Goal: Task Accomplishment & Management: Use online tool/utility

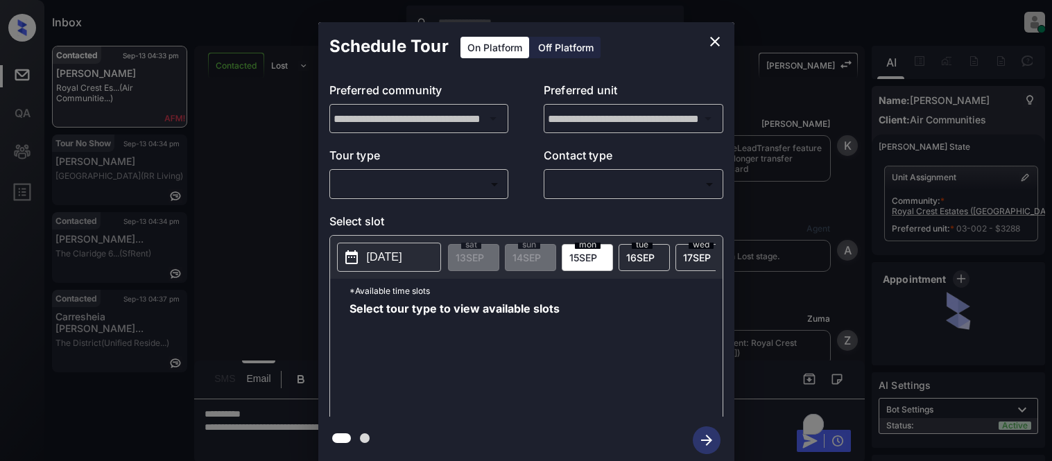
click at [378, 188] on body "Inbox [PERSON_NAME] Cataag Online Set yourself offline Set yourself on break Pr…" at bounding box center [526, 230] width 1052 height 461
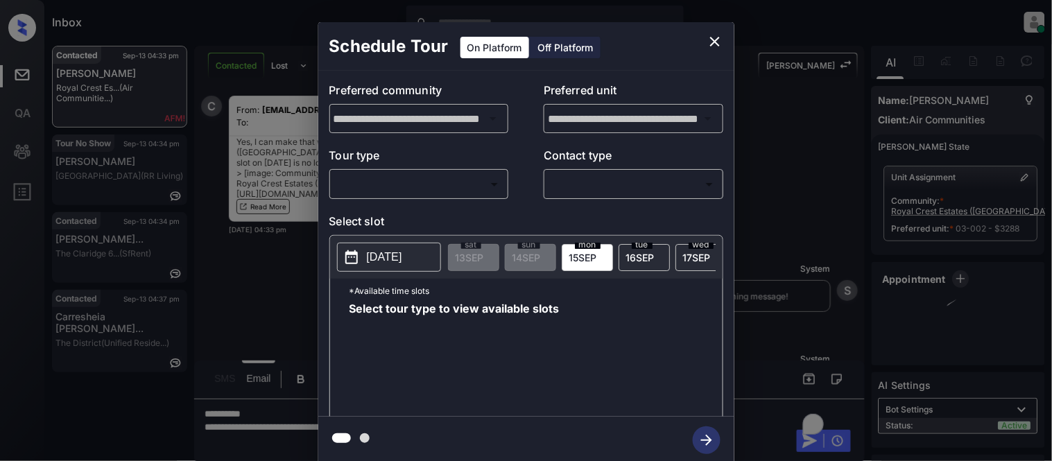
type input "********"
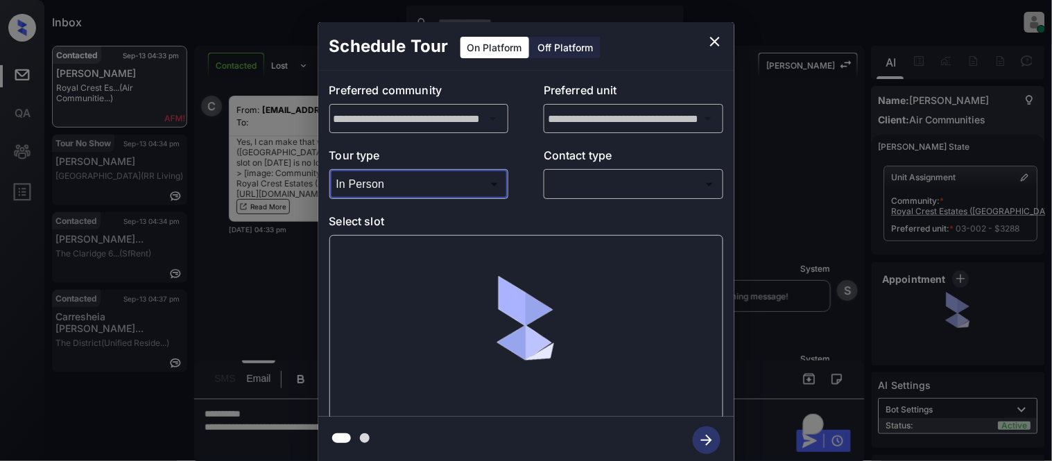
click at [571, 179] on body "Inbox Kristina Cataag Online Set yourself offline Set yourself on break Profile…" at bounding box center [526, 230] width 1052 height 461
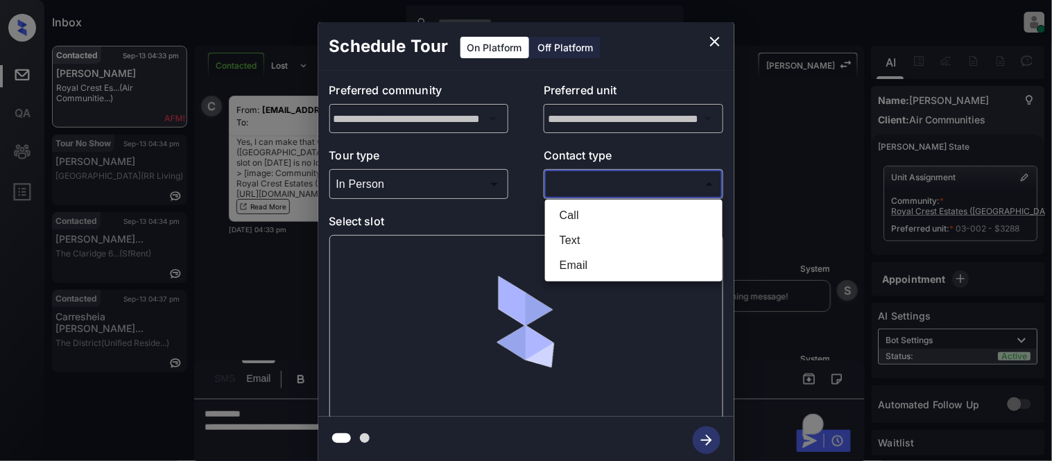
click at [567, 243] on li "Text" at bounding box center [634, 240] width 171 height 25
type input "****"
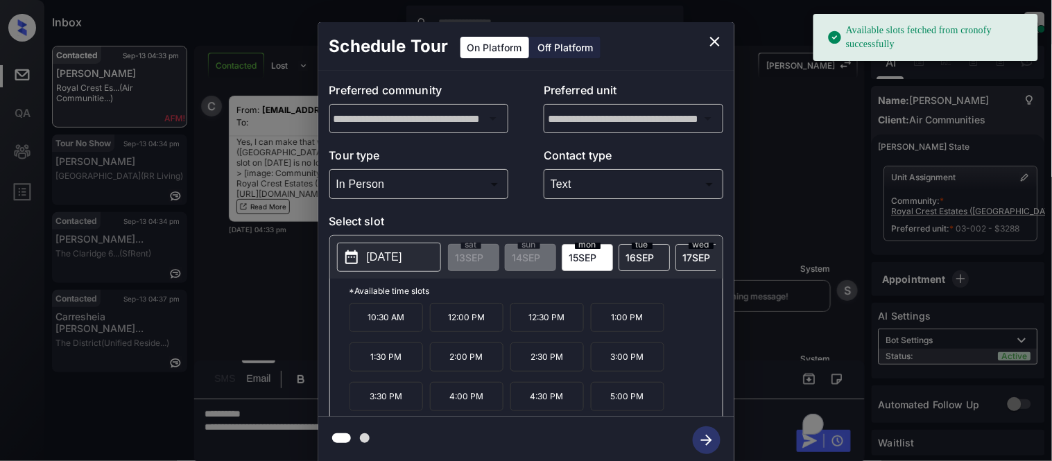
click at [662, 260] on div "tue 16 SEP" at bounding box center [644, 257] width 51 height 27
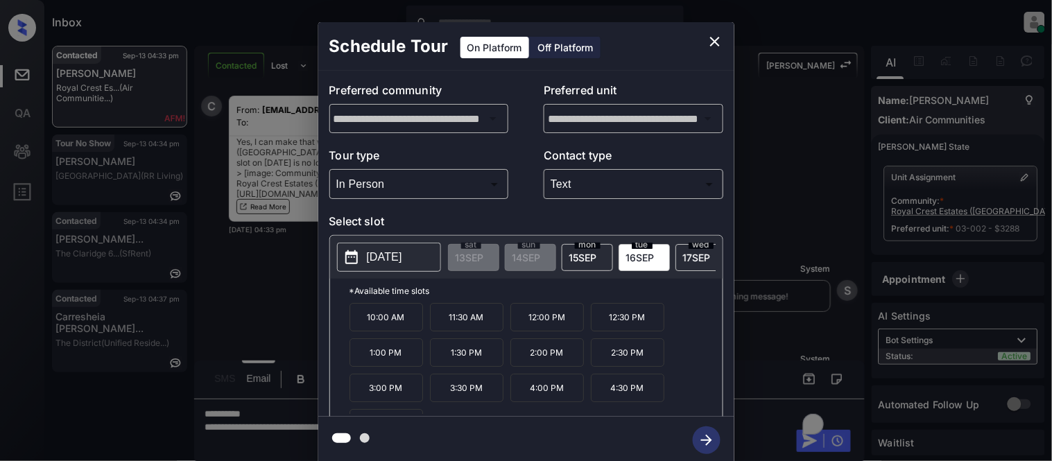
click at [458, 325] on p "11:30 AM" at bounding box center [467, 317] width 74 height 28
click at [714, 440] on icon "button" at bounding box center [707, 441] width 28 height 28
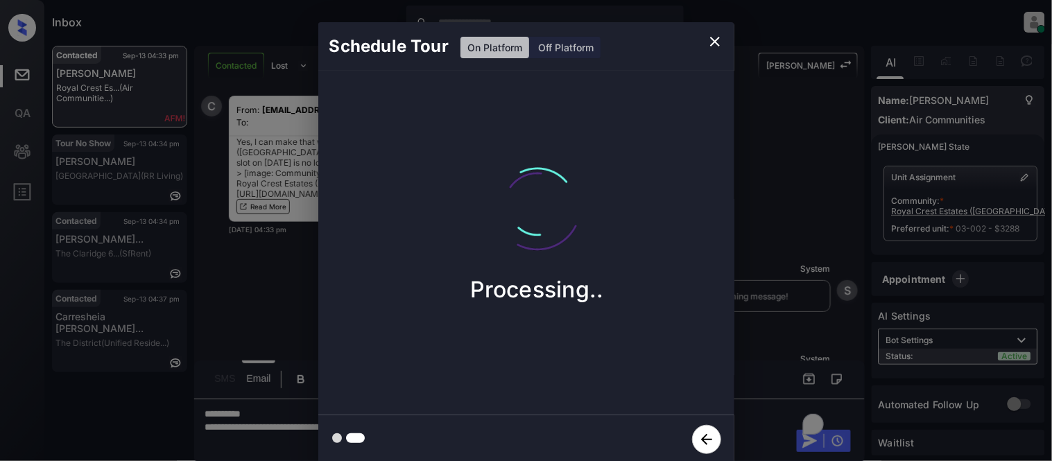
click at [775, 300] on div "Schedule Tour On Platform Off Platform Processing.." at bounding box center [526, 243] width 1052 height 486
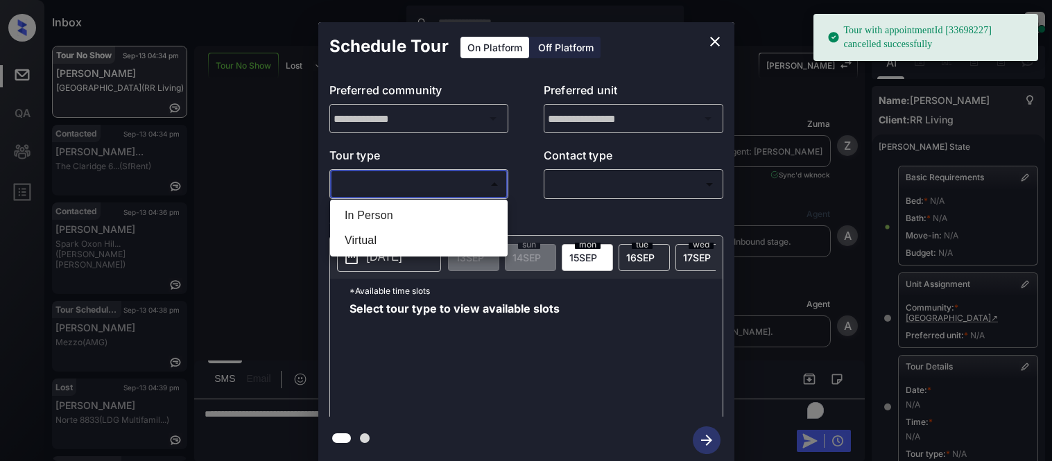
click at [411, 223] on li "In Person" at bounding box center [419, 215] width 171 height 25
type input "********"
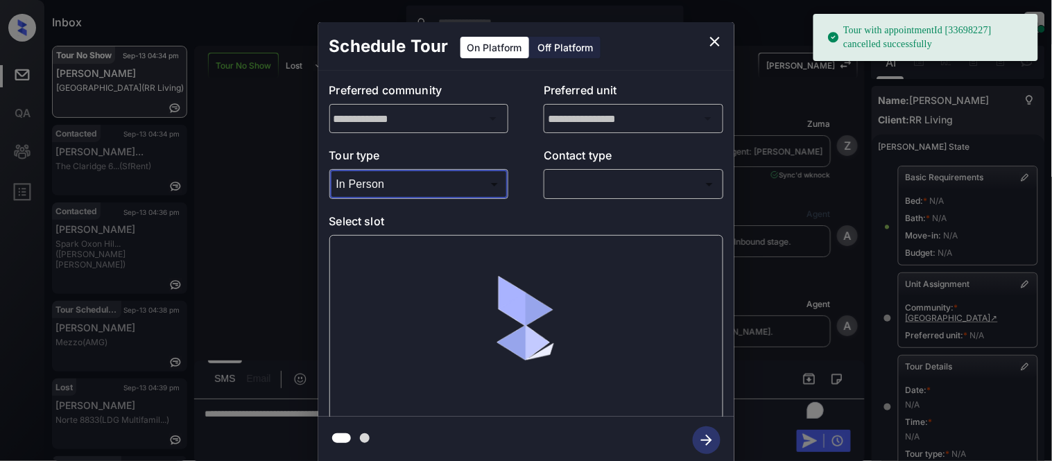
scroll to position [221, 0]
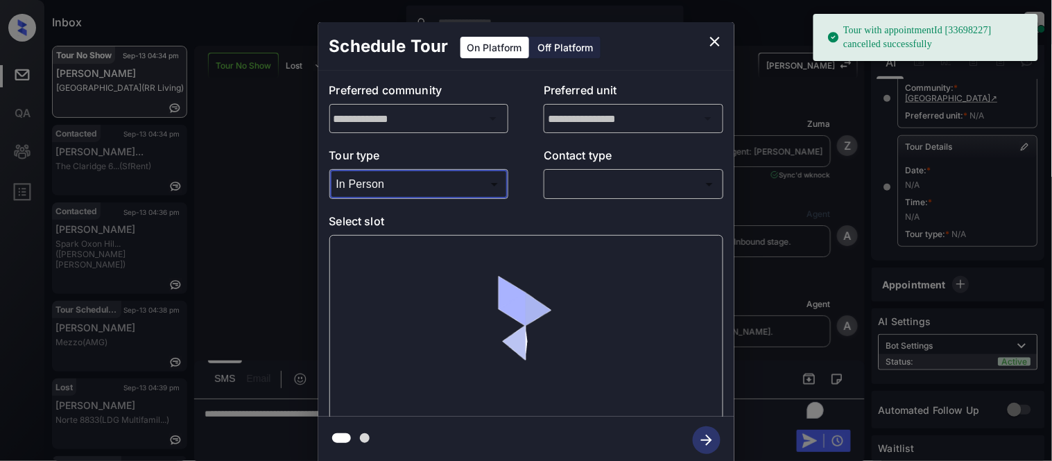
click at [584, 193] on body "Tour with appointmentId [33698227] cancelled successfully Inbox Kristina Cataag…" at bounding box center [526, 230] width 1052 height 461
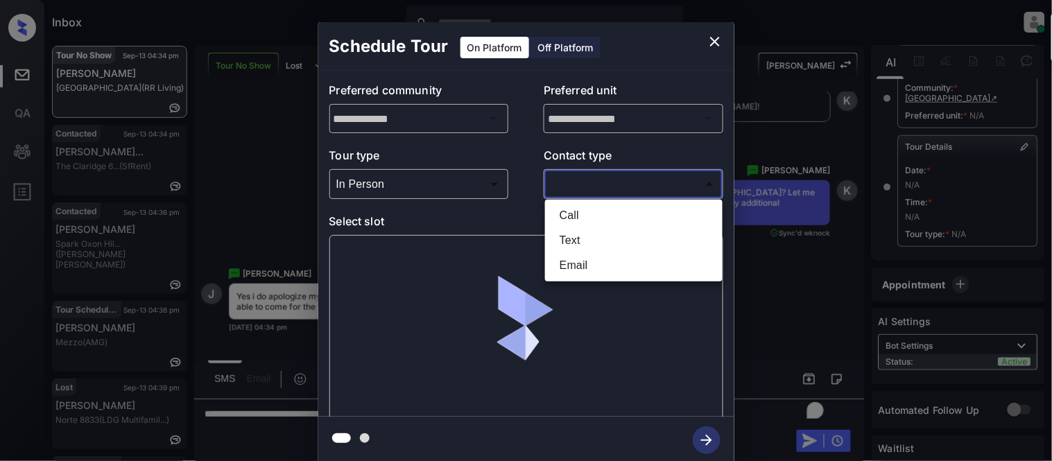
click at [581, 241] on li "Text" at bounding box center [634, 240] width 171 height 25
type input "****"
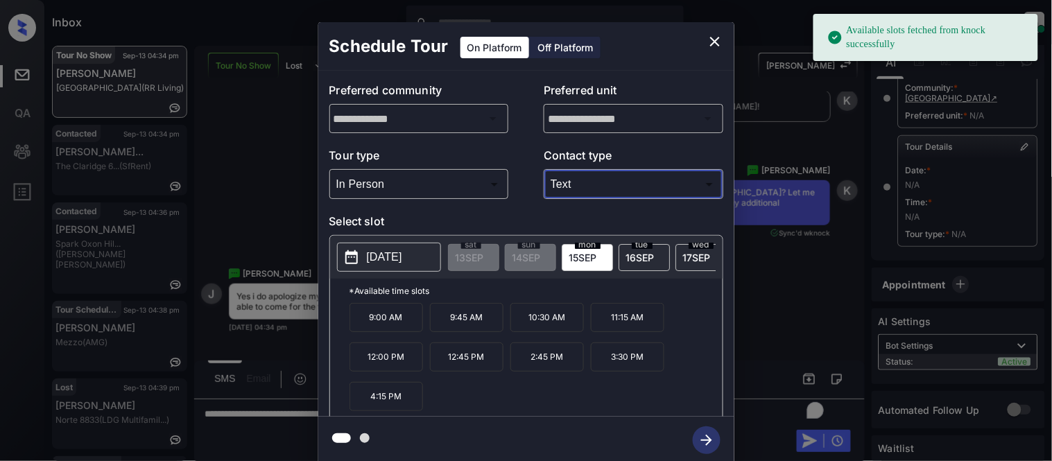
click at [402, 257] on p "2025-09-15" at bounding box center [384, 257] width 35 height 17
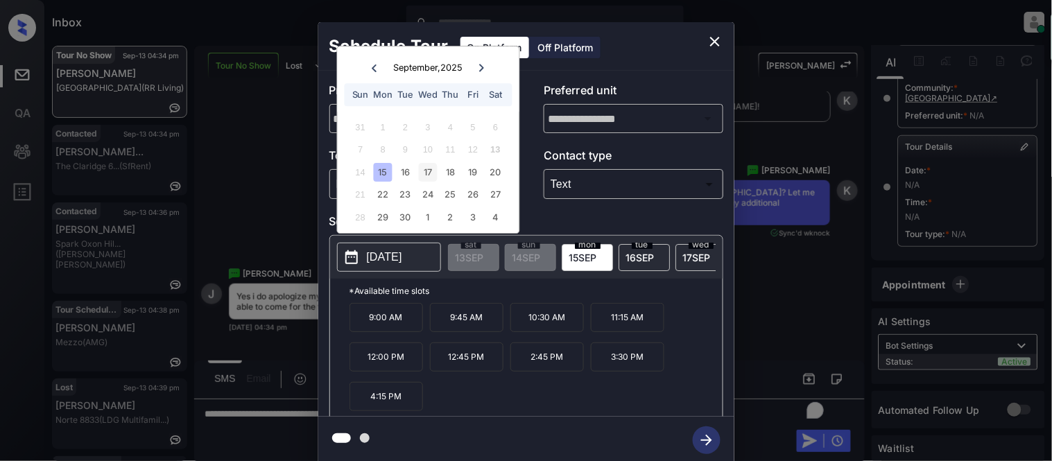
click at [425, 173] on div "17" at bounding box center [428, 172] width 19 height 19
click at [531, 323] on p "10:30 AM" at bounding box center [547, 317] width 74 height 29
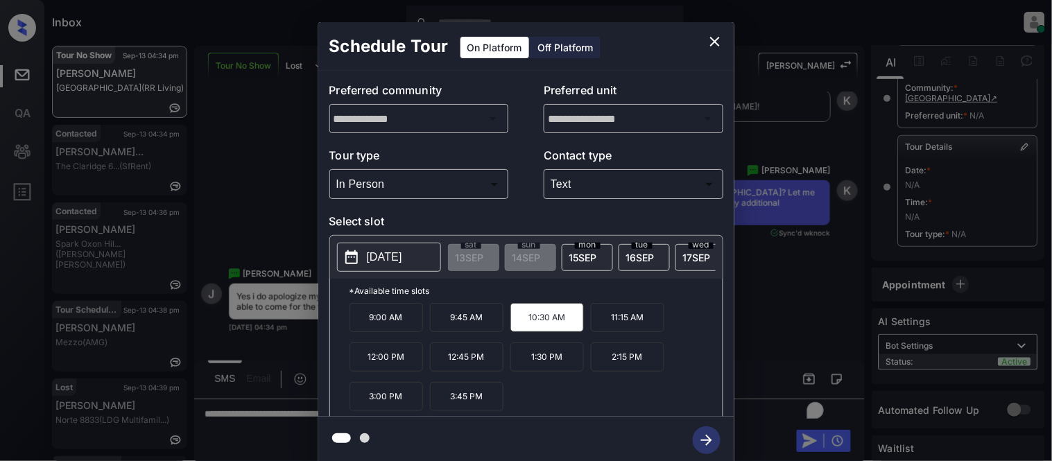
click at [718, 39] on icon "close" at bounding box center [715, 42] width 10 height 10
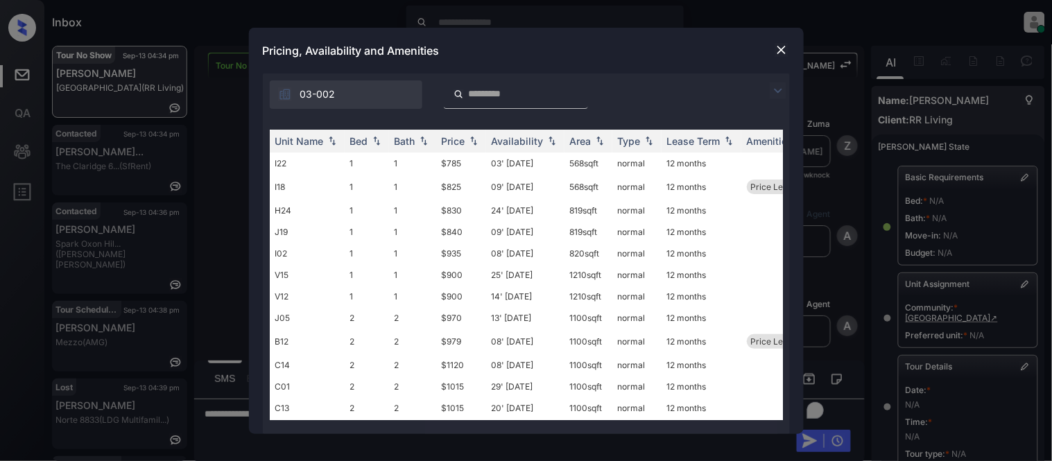
click at [473, 99] on input "search" at bounding box center [524, 94] width 114 height 12
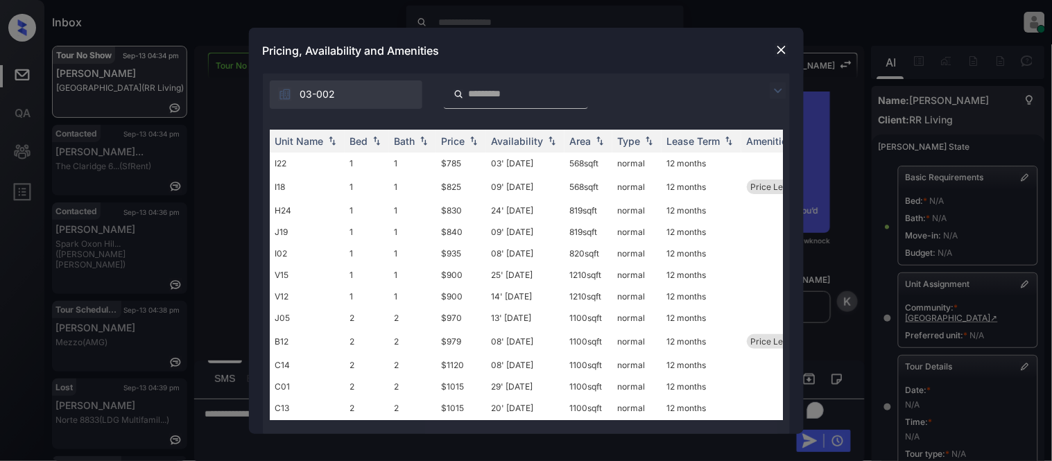
scroll to position [67, 0]
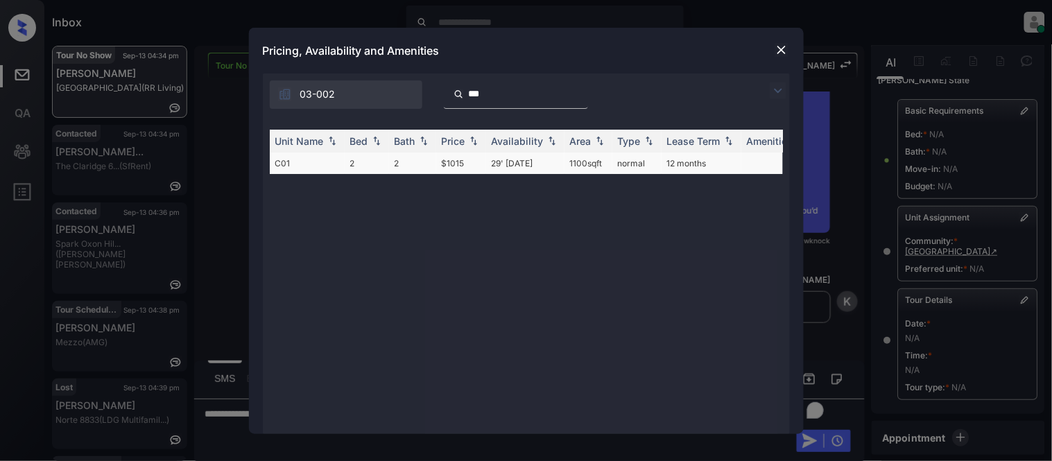
type input "***"
click at [449, 161] on td "$1015" at bounding box center [461, 164] width 50 height 22
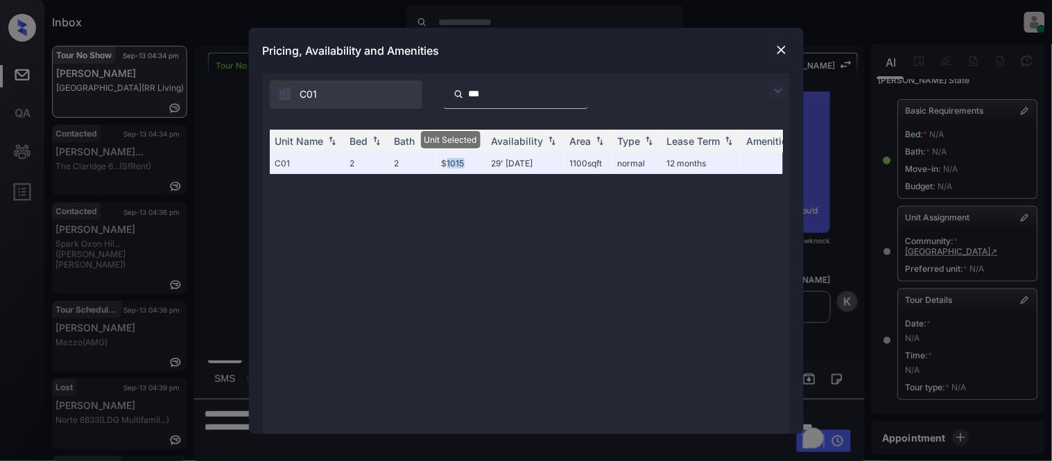
click at [784, 49] on img at bounding box center [782, 50] width 14 height 14
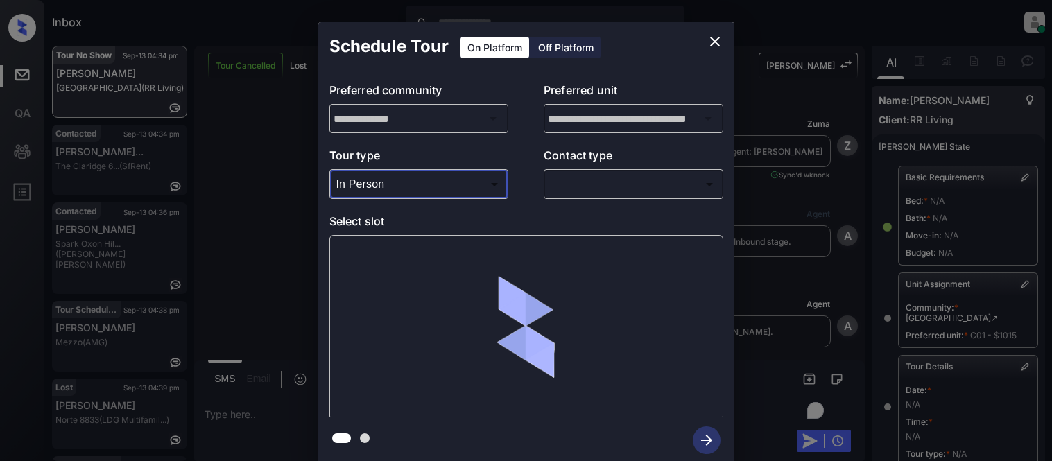
click at [616, 183] on div at bounding box center [526, 230] width 1052 height 461
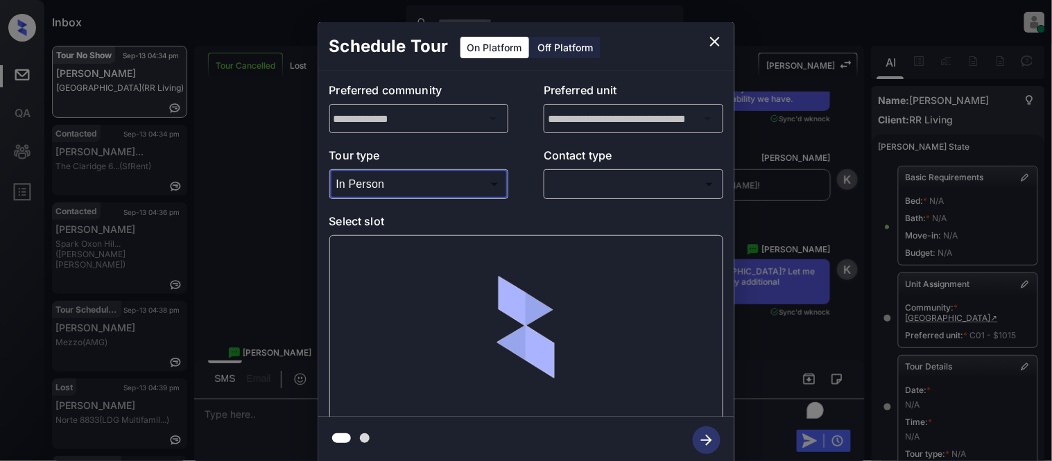
scroll to position [221, 0]
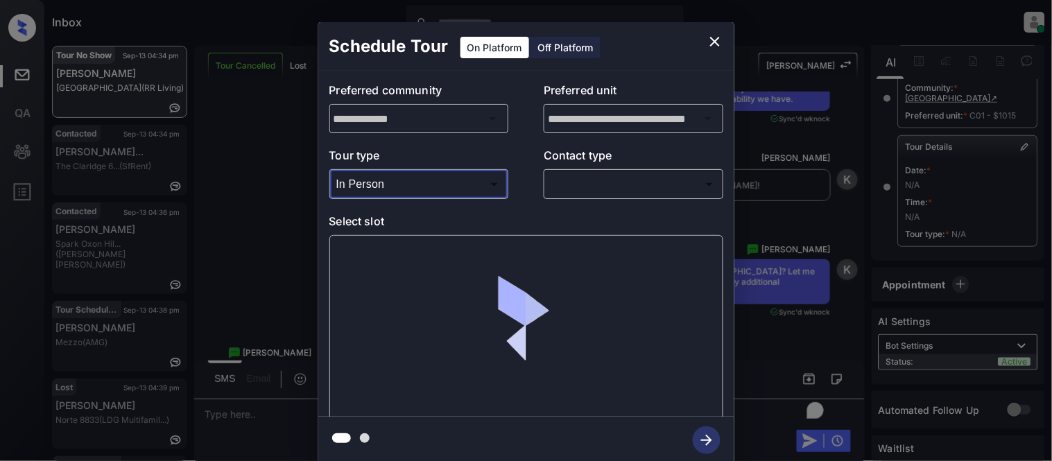
click at [608, 189] on body "Inbox Kristina Cataag Online Set yourself offline Set yourself on break Profile…" at bounding box center [526, 230] width 1052 height 461
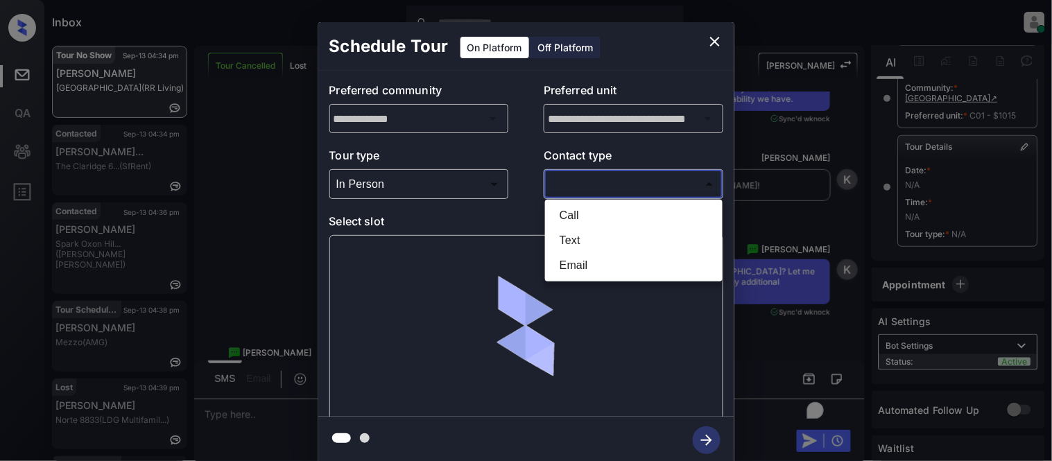
click at [570, 233] on li "Text" at bounding box center [634, 240] width 171 height 25
type input "****"
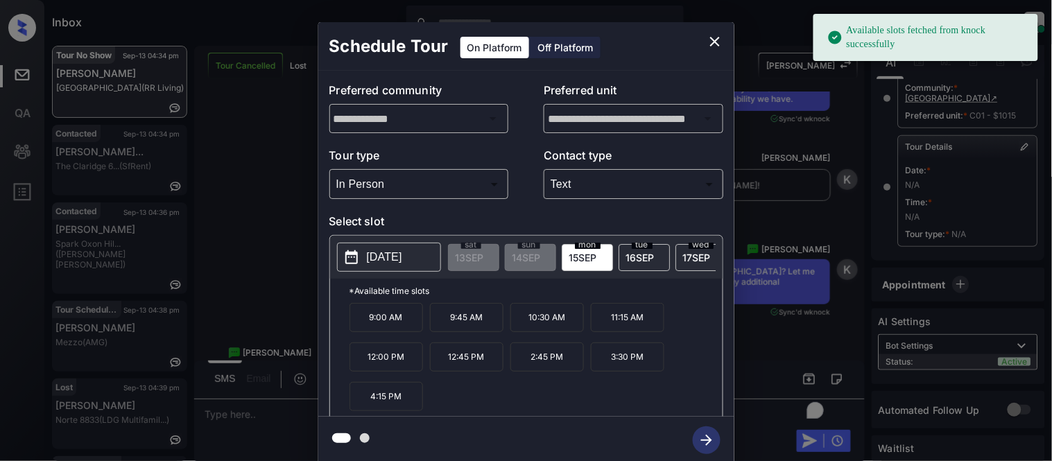
click at [396, 261] on p "2025-09-15" at bounding box center [384, 257] width 35 height 17
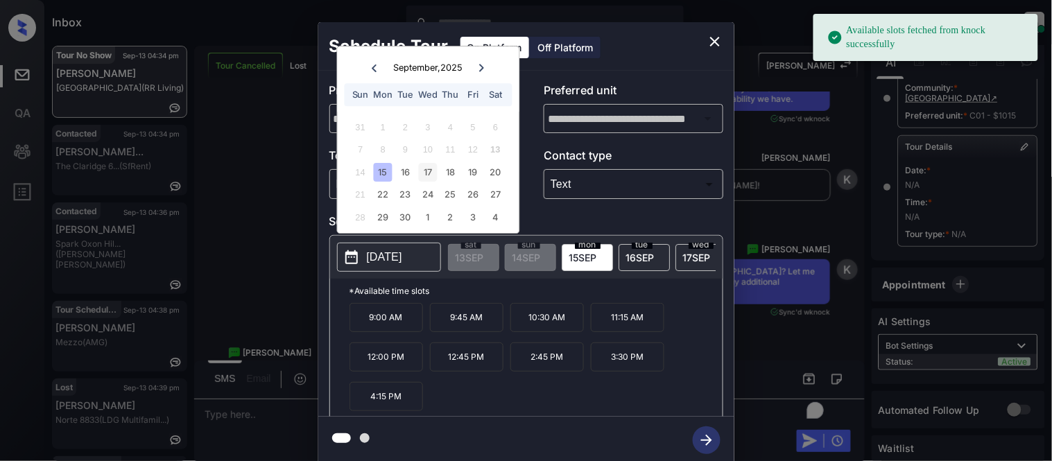
click at [426, 175] on div "17" at bounding box center [428, 172] width 19 height 19
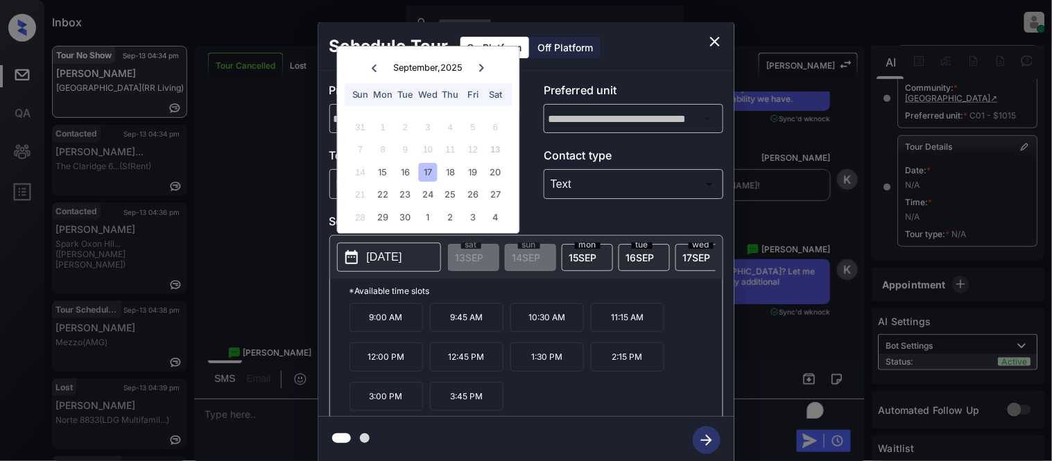
click at [538, 329] on p "10:30 AM" at bounding box center [547, 317] width 74 height 29
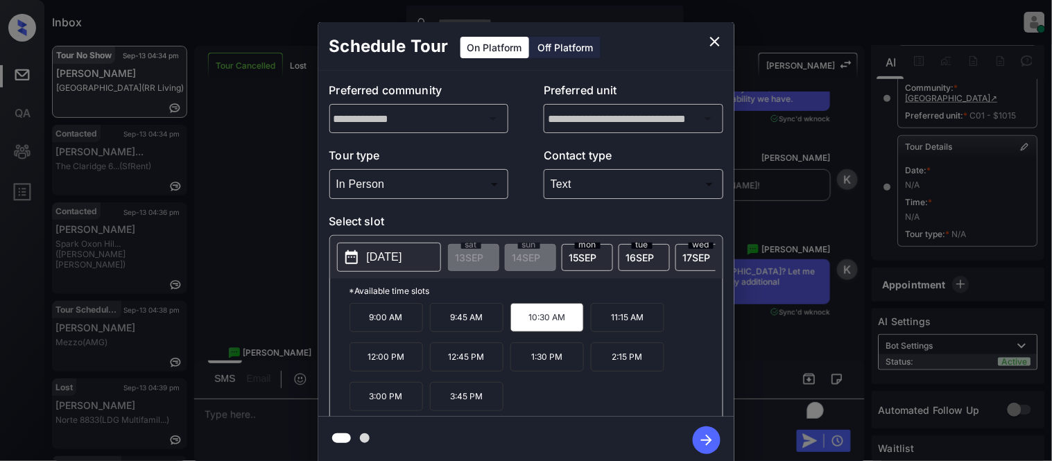
click at [699, 430] on icon "button" at bounding box center [707, 441] width 28 height 28
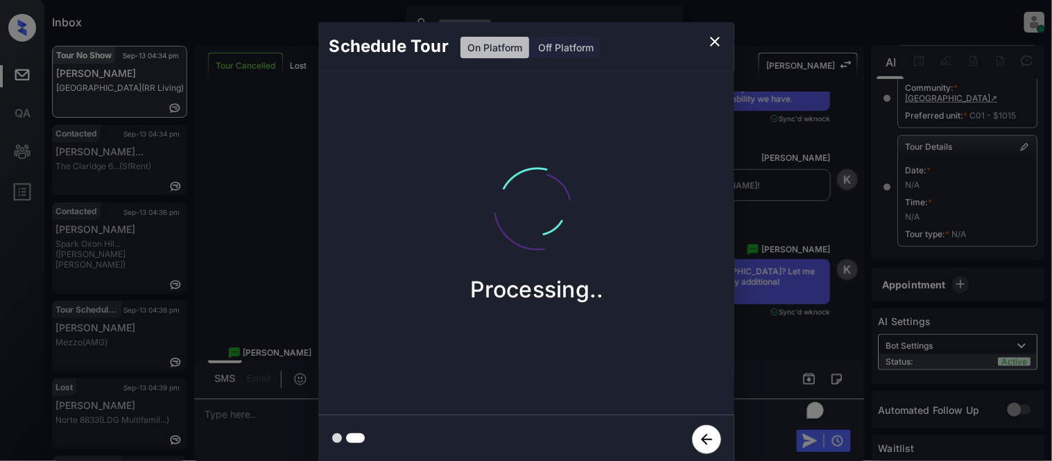
click at [820, 259] on div "Schedule Tour On Platform Off Platform Processing.." at bounding box center [526, 243] width 1052 height 486
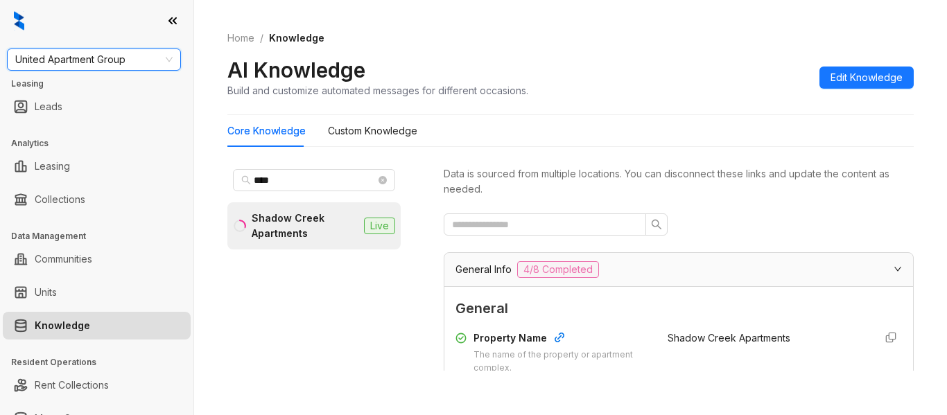
scroll to position [1318, 0]
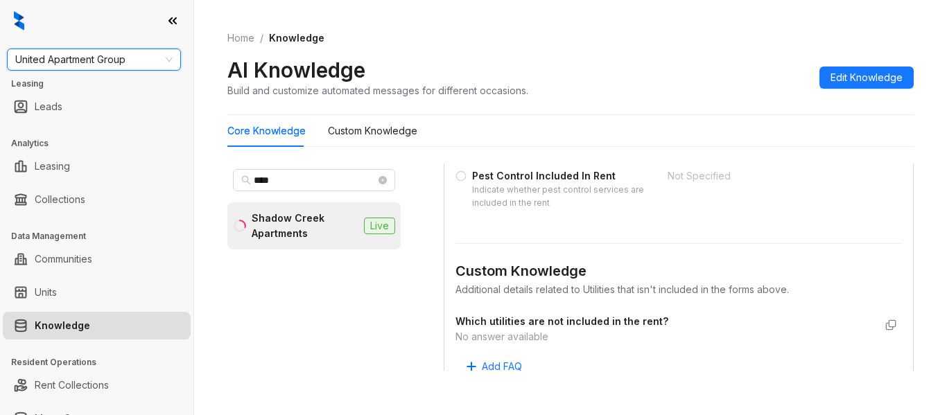
click at [117, 61] on span "United Apartment Group" at bounding box center [93, 59] width 157 height 21
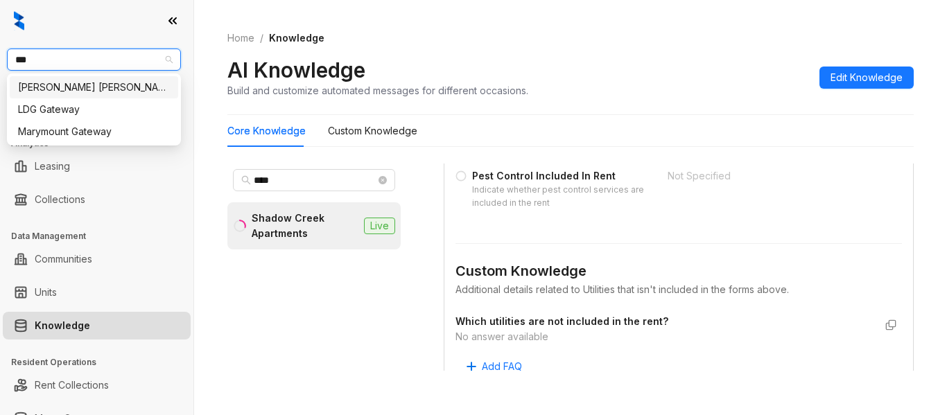
type input "****"
click at [96, 91] on div "[PERSON_NAME] [PERSON_NAME]" at bounding box center [94, 87] width 152 height 15
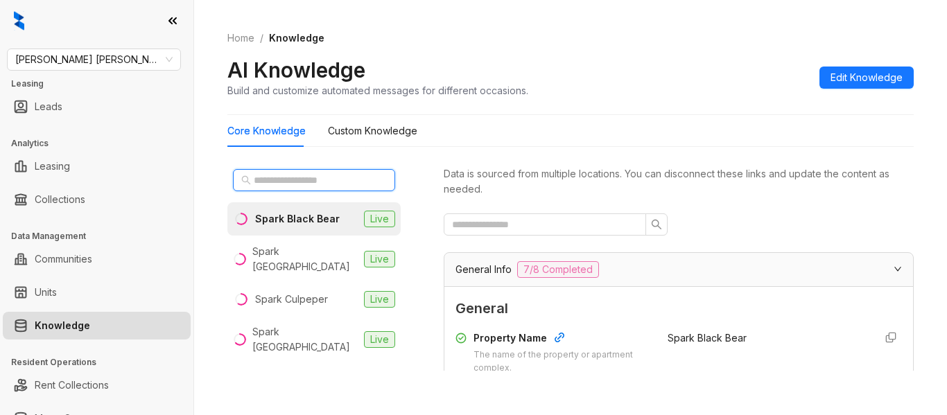
click at [280, 182] on input "text" at bounding box center [315, 180] width 122 height 15
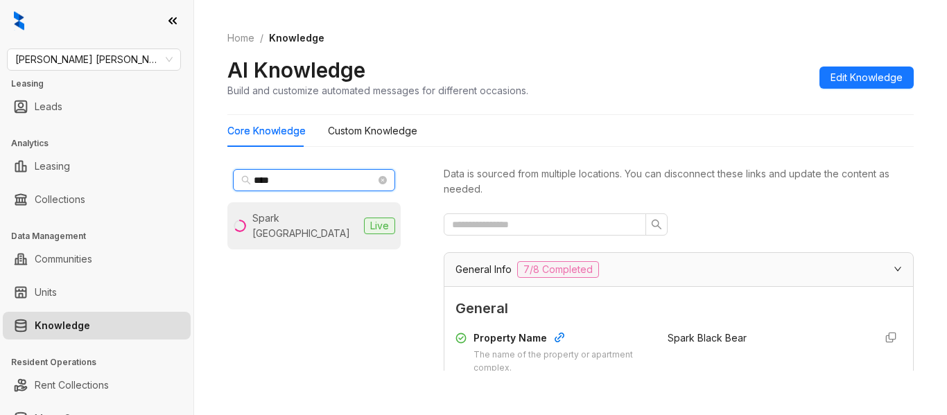
type input "****"
click at [276, 236] on div "**** Spark [GEOGRAPHIC_DATA] Live" at bounding box center [313, 267] width 173 height 207
click at [277, 223] on div "Spark [GEOGRAPHIC_DATA]" at bounding box center [305, 226] width 106 height 31
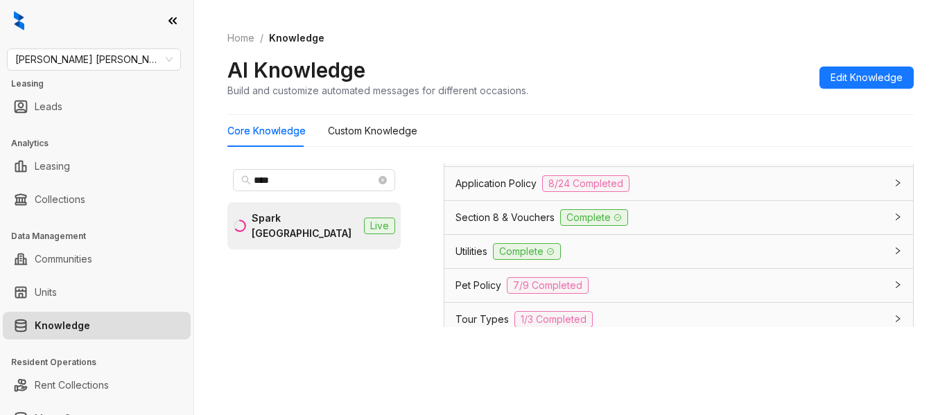
scroll to position [832, 0]
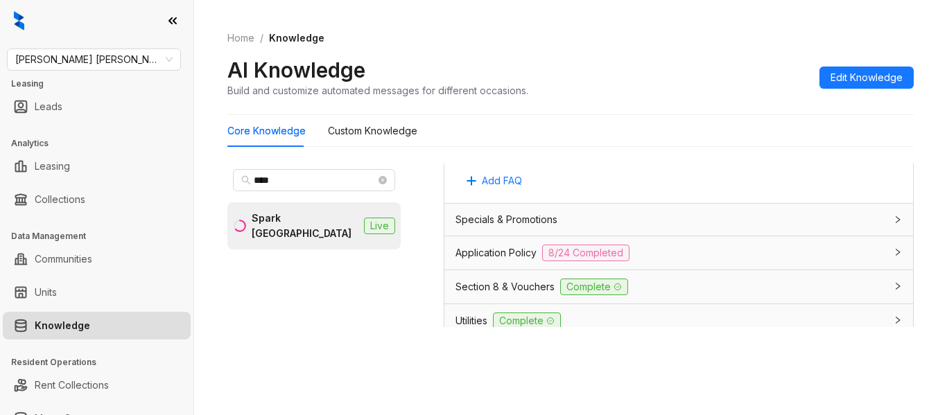
click at [491, 286] on span "Section 8 & Vouchers" at bounding box center [505, 287] width 99 height 15
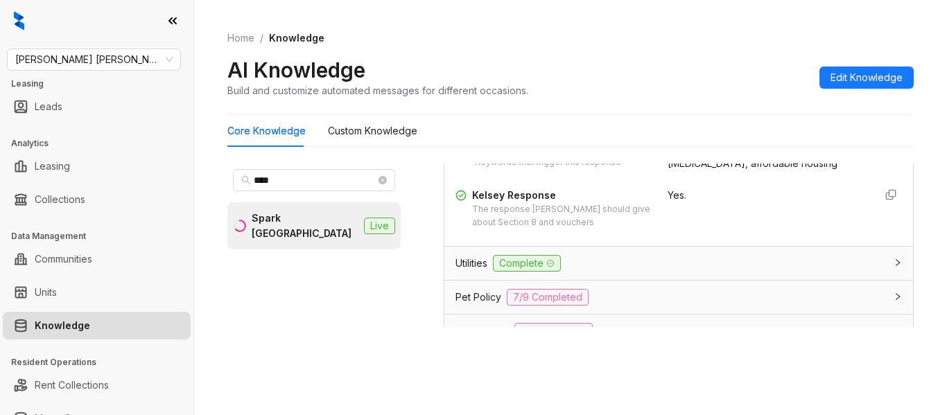
scroll to position [902, 0]
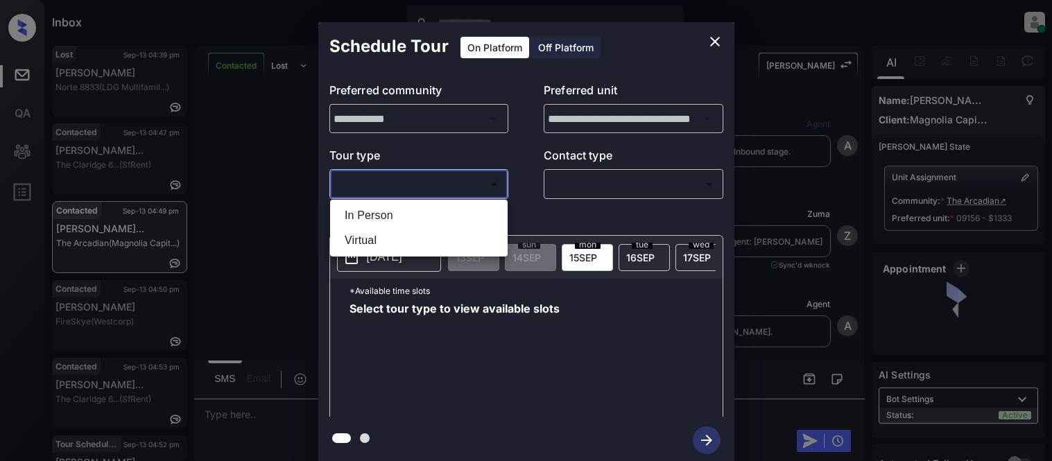
click at [414, 225] on li "In Person" at bounding box center [419, 215] width 171 height 25
type input "********"
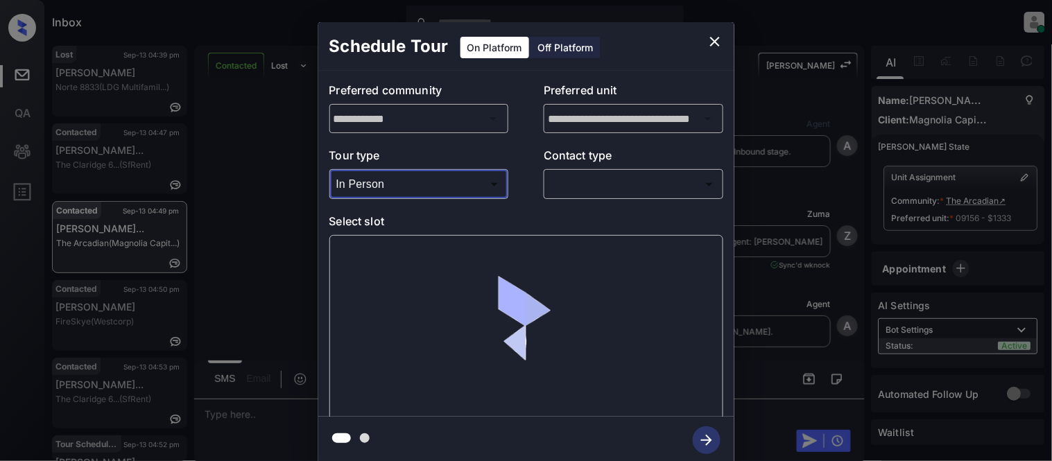
click at [585, 191] on body "Inbox [PERSON_NAME] Cataag Online Set yourself offline Set yourself on break Pr…" at bounding box center [526, 230] width 1052 height 461
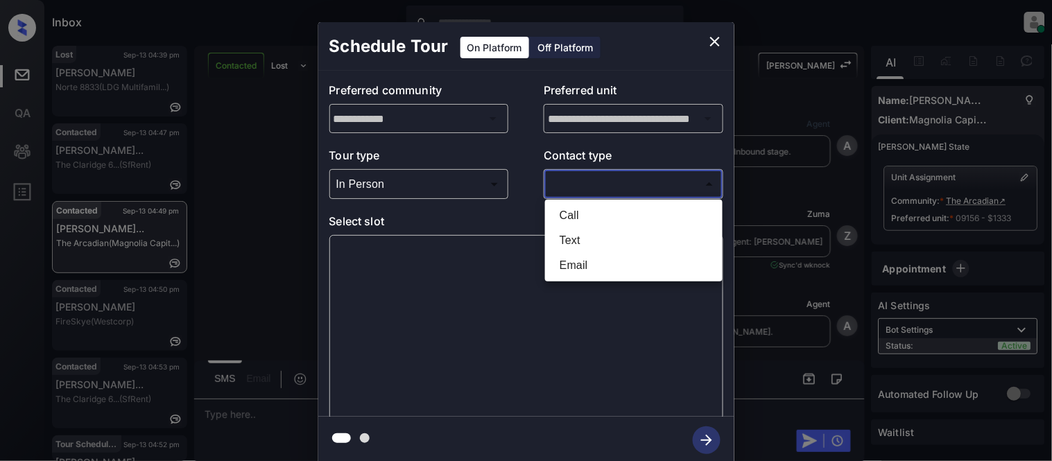
scroll to position [4193, 0]
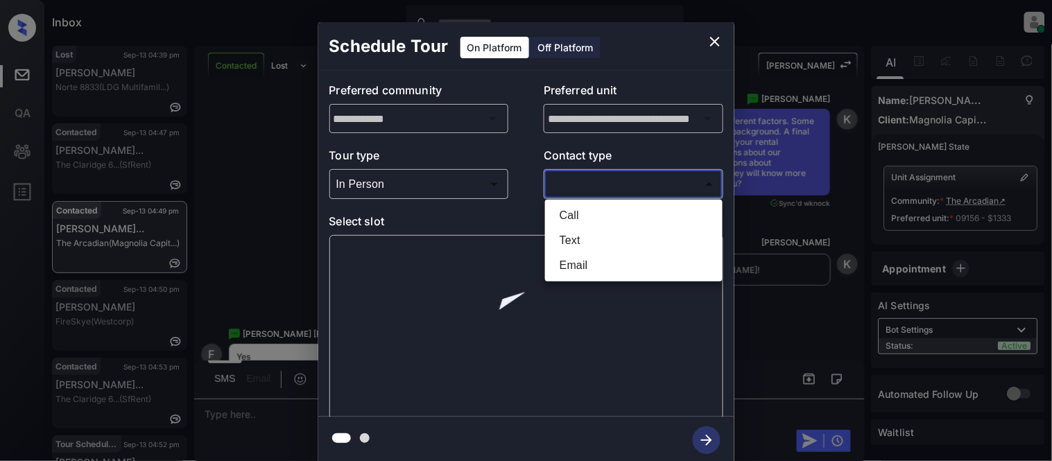
click at [578, 238] on li "Text" at bounding box center [634, 240] width 171 height 25
type input "****"
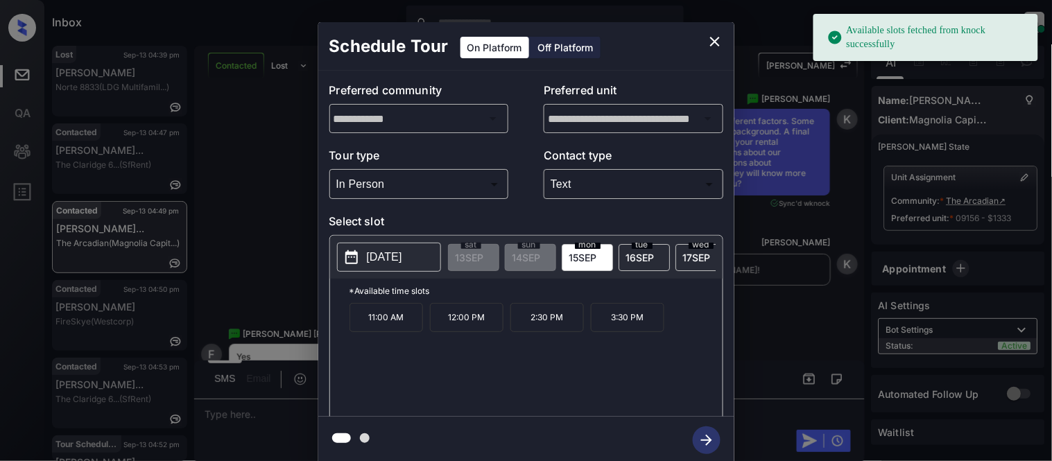
click at [382, 262] on p "[DATE]" at bounding box center [384, 257] width 35 height 17
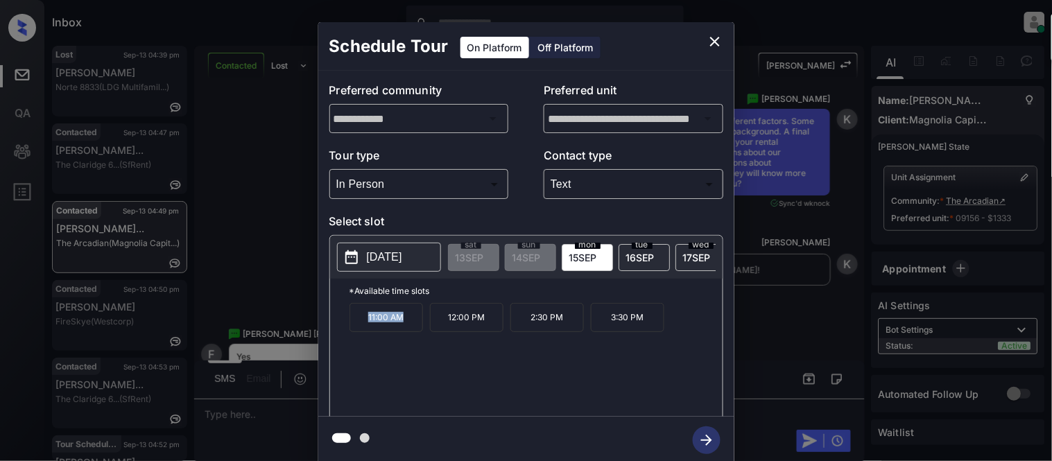
drag, startPoint x: 362, startPoint y: 330, endPoint x: 411, endPoint y: 334, distance: 49.4
click at [411, 332] on p "11:00 AM" at bounding box center [387, 317] width 74 height 29
copy p "11:00 AM"
click at [281, 404] on div "**********" at bounding box center [526, 243] width 1052 height 486
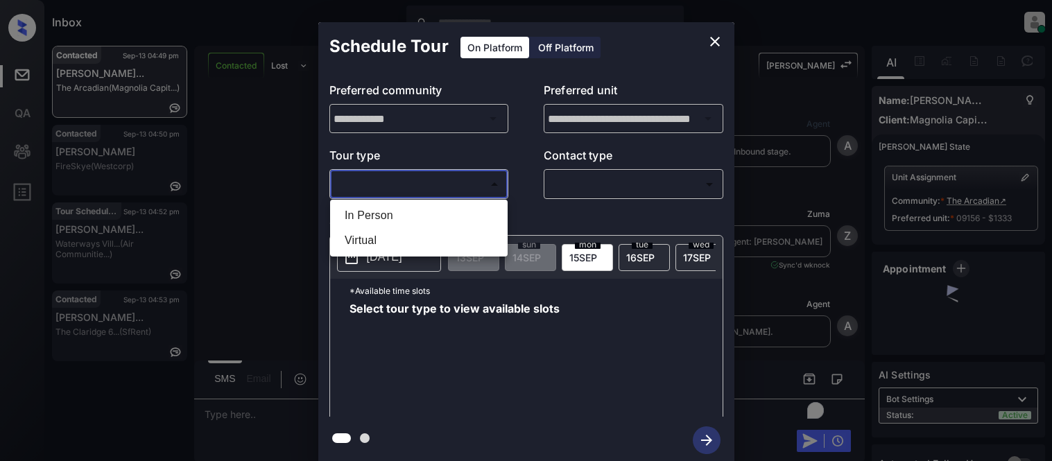
click at [386, 206] on li "In Person" at bounding box center [419, 215] width 171 height 25
type input "********"
click at [551, 175] on div at bounding box center [526, 230] width 1052 height 461
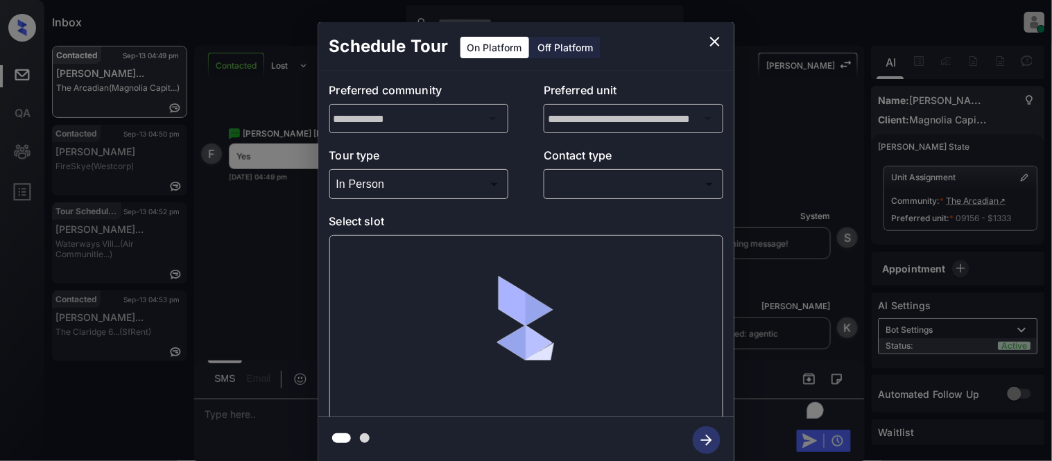
click at [574, 182] on body "Inbox Kristina Cataag Online Set yourself offline Set yourself on break Profile…" at bounding box center [526, 230] width 1052 height 461
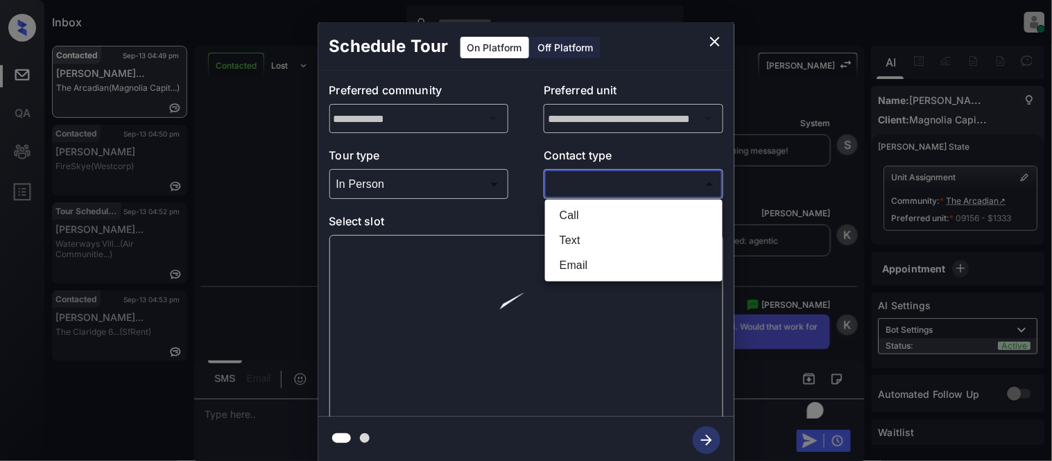
scroll to position [4516, 0]
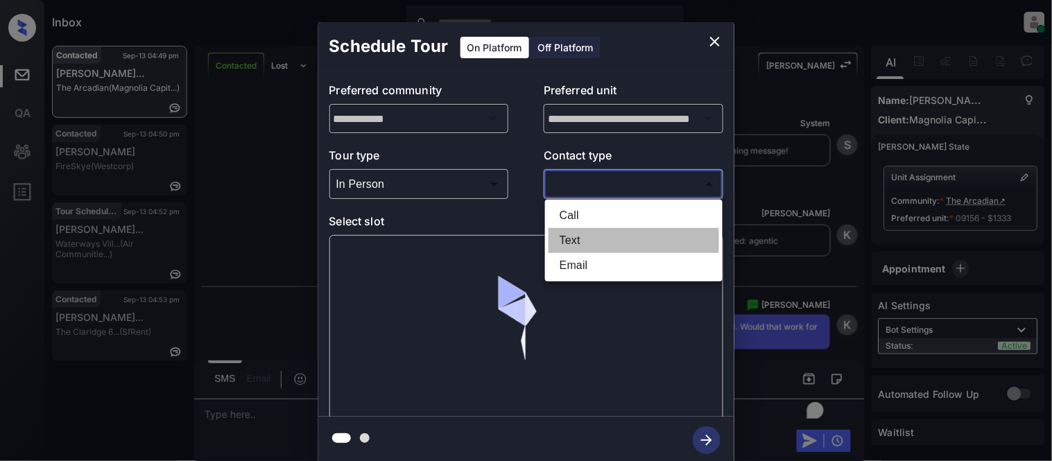
click at [557, 241] on li "Text" at bounding box center [634, 240] width 171 height 25
type input "****"
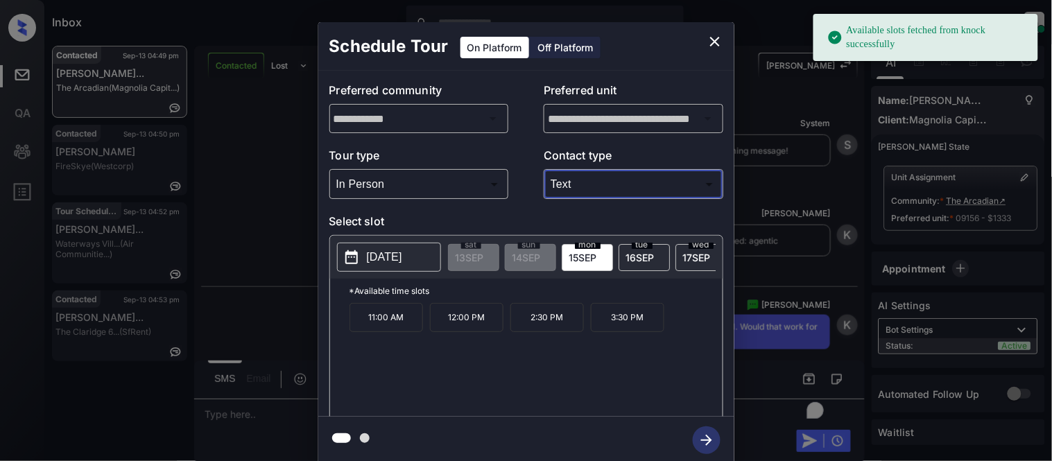
click at [705, 43] on button "close" at bounding box center [715, 42] width 28 height 28
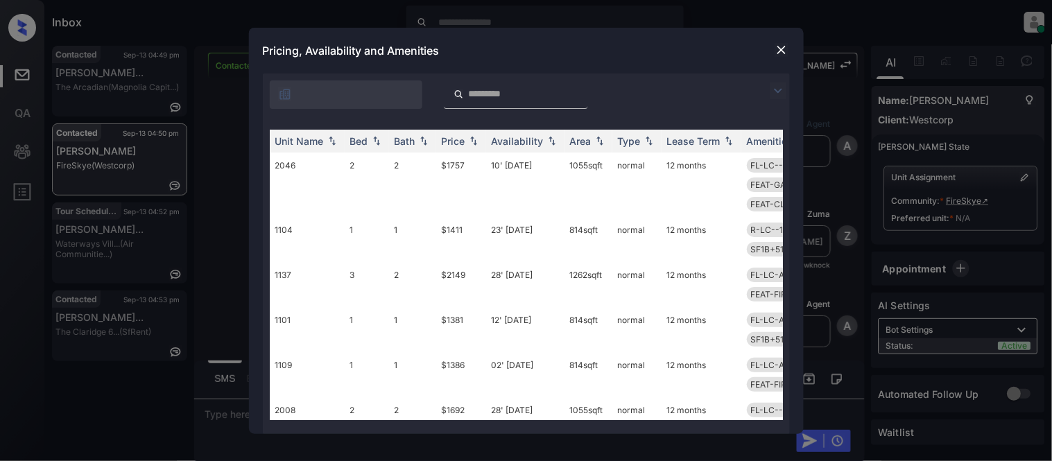
scroll to position [1806, 0]
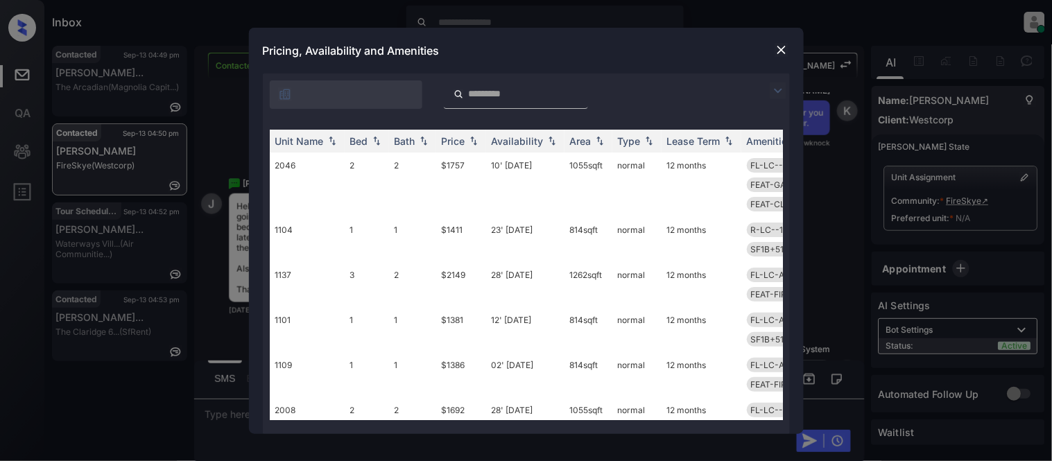
click at [774, 92] on img at bounding box center [778, 91] width 17 height 17
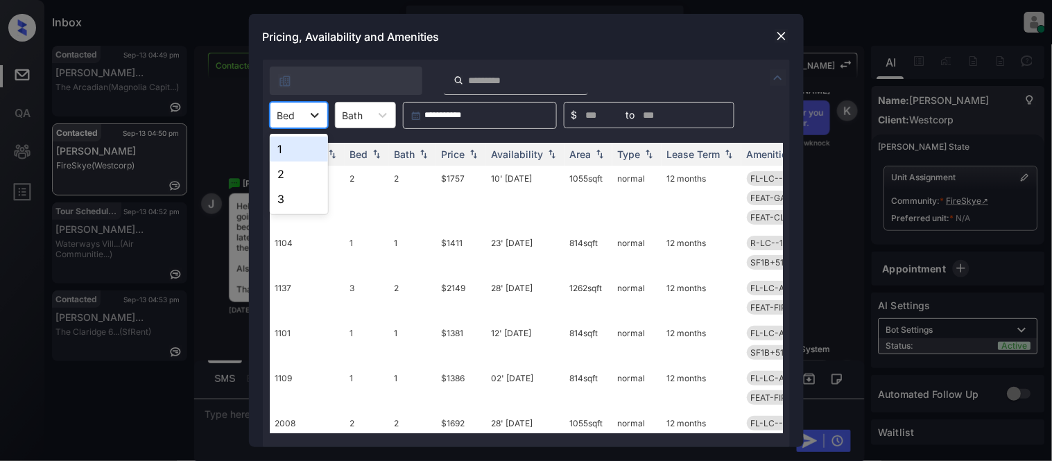
click at [305, 111] on div at bounding box center [314, 115] width 25 height 25
click at [288, 156] on div "1" at bounding box center [299, 149] width 58 height 25
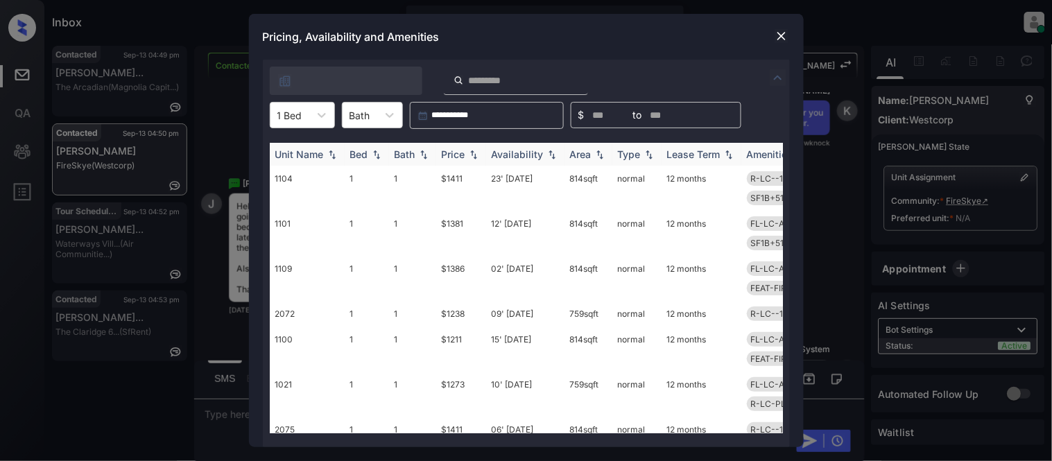
click at [449, 153] on div "Price" at bounding box center [454, 154] width 24 height 12
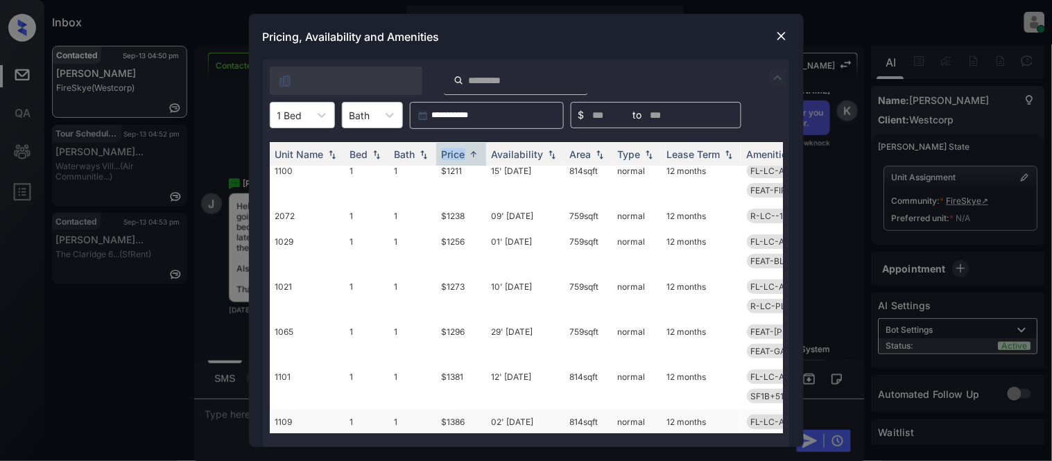
scroll to position [0, 0]
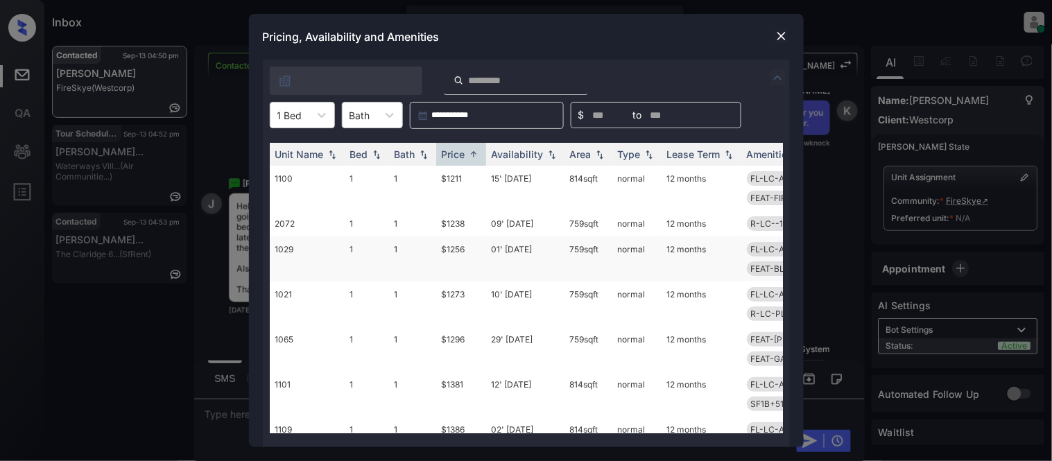
click at [515, 237] on td "01' Nov 25" at bounding box center [525, 259] width 78 height 45
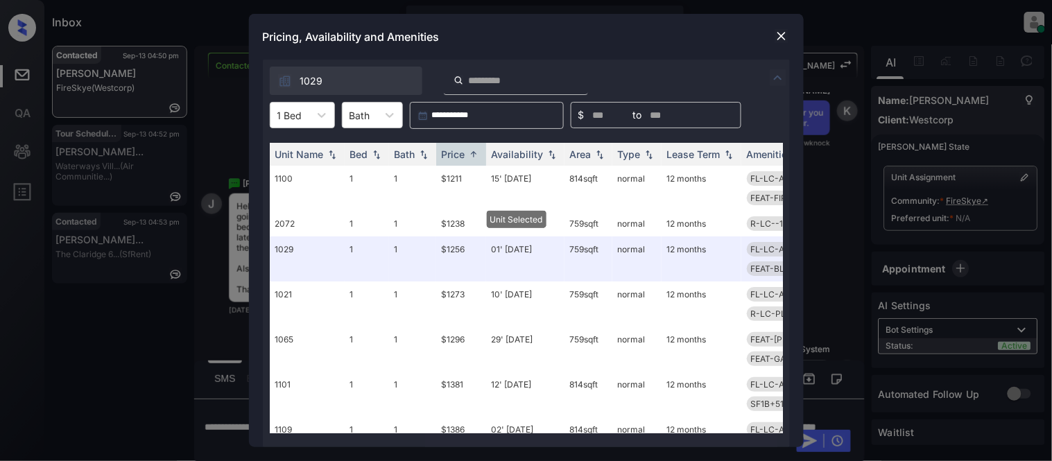
click at [773, 32] on div at bounding box center [781, 36] width 17 height 17
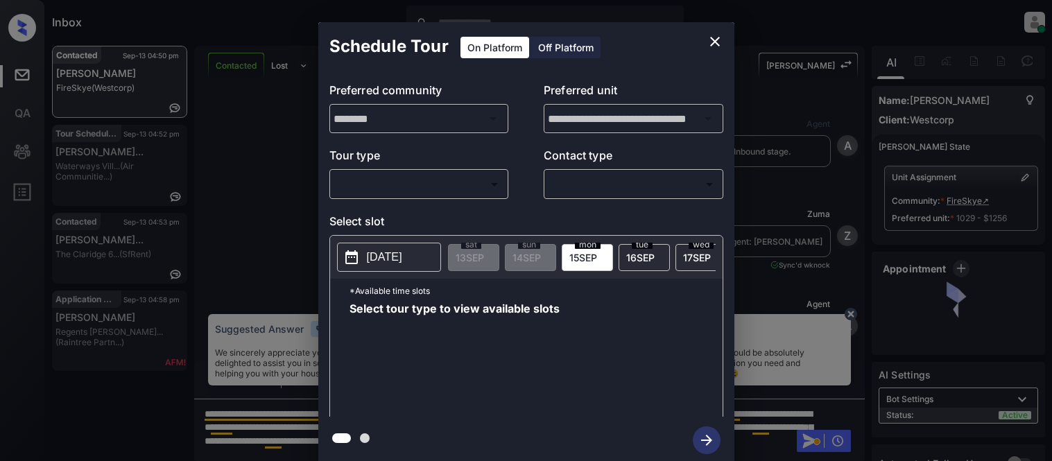
click at [459, 190] on body "Inbox [PERSON_NAME] Cataag Online Set yourself offline Set yourself on break Pr…" at bounding box center [526, 230] width 1052 height 461
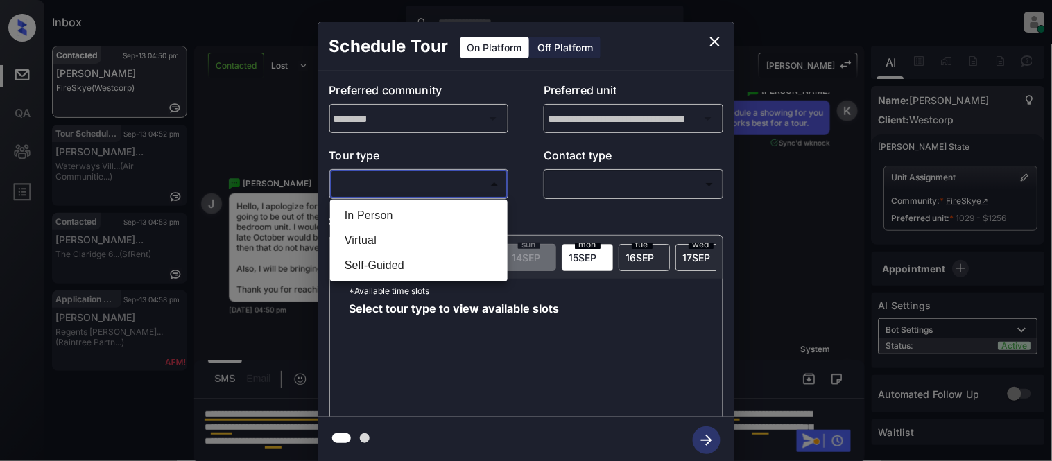
click at [413, 205] on li "In Person" at bounding box center [419, 215] width 171 height 25
type input "********"
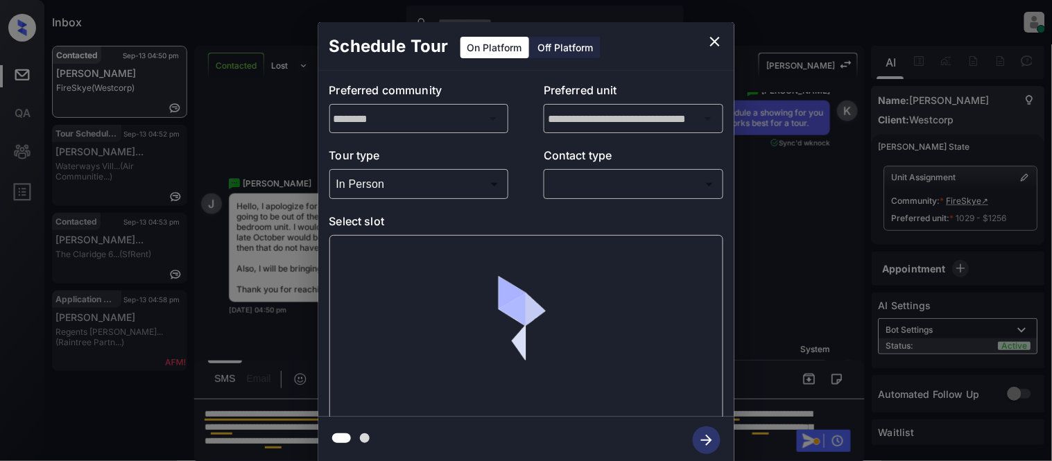
click at [565, 192] on div at bounding box center [526, 230] width 1052 height 461
click at [566, 186] on body "Inbox Kristina Cataag Online Set yourself offline Set yourself on break Profile…" at bounding box center [526, 230] width 1052 height 461
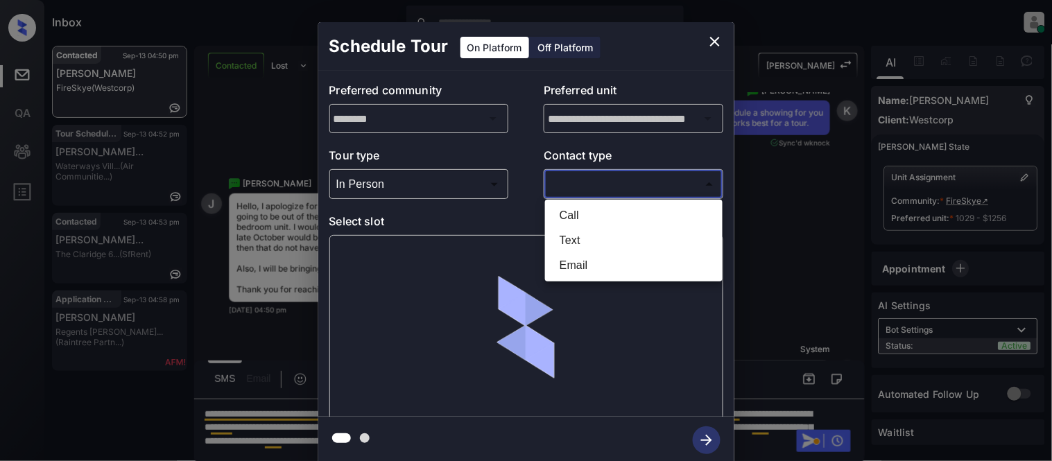
click at [580, 246] on li "Text" at bounding box center [634, 240] width 171 height 25
type input "****"
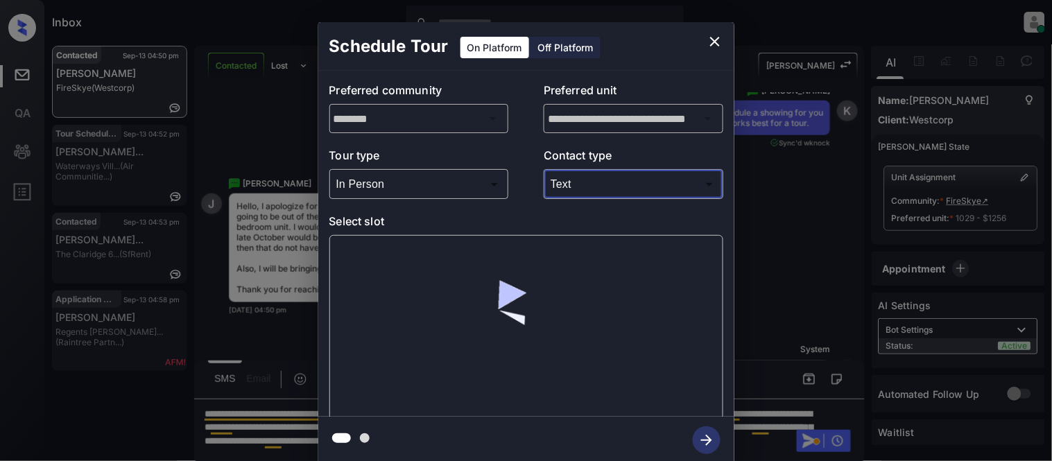
click at [392, 294] on div at bounding box center [526, 327] width 394 height 185
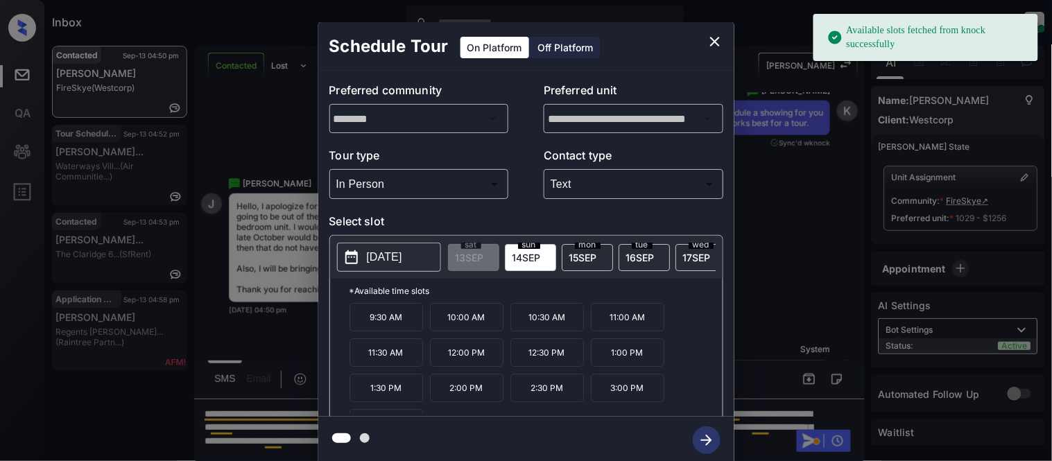
click at [368, 254] on p "[DATE]" at bounding box center [384, 257] width 35 height 17
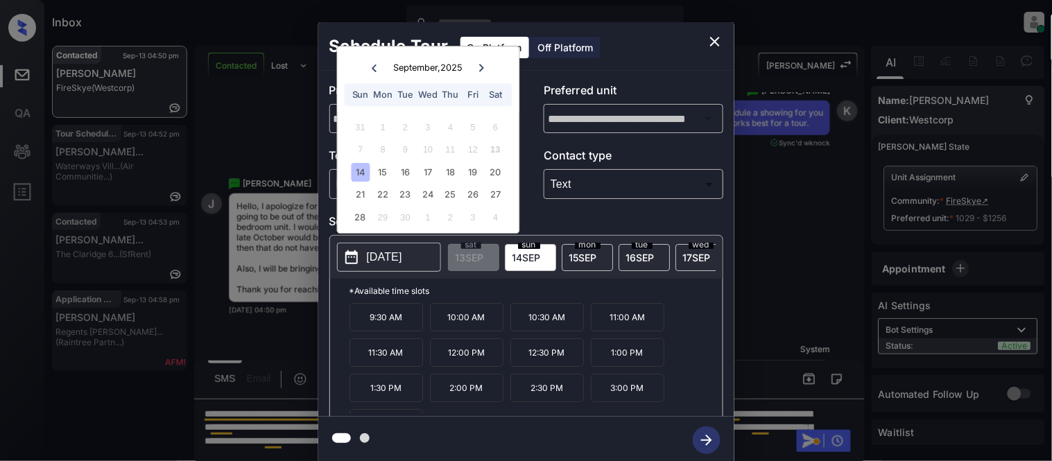
click at [364, 175] on div "14" at bounding box center [360, 172] width 19 height 19
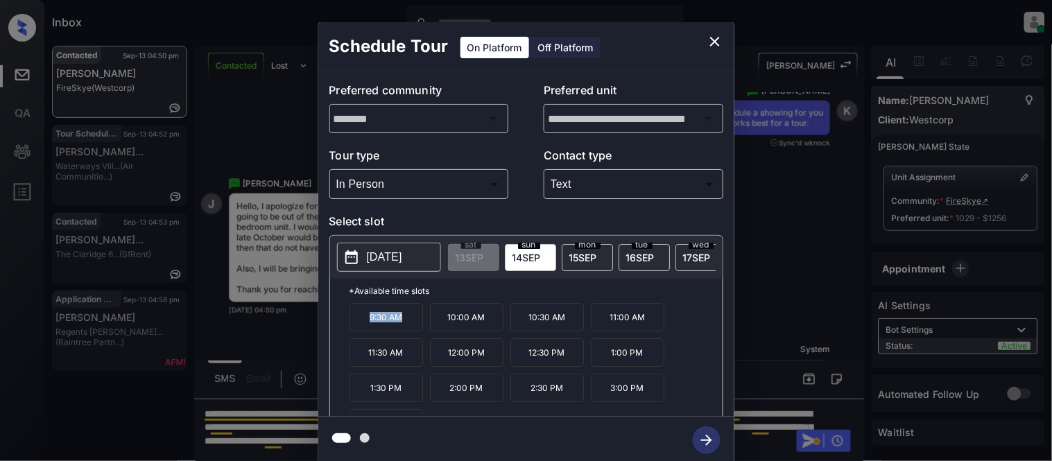
drag, startPoint x: 370, startPoint y: 319, endPoint x: 425, endPoint y: 322, distance: 55.6
click at [425, 322] on div "9:30 AM 10:00 AM 10:30 AM 11:00 AM 11:30 AM 12:00 PM 12:30 PM 1:00 PM 1:30 PM 2…" at bounding box center [536, 358] width 373 height 111
copy p "9:30 AM"
click at [308, 337] on div "**********" at bounding box center [526, 243] width 1052 height 486
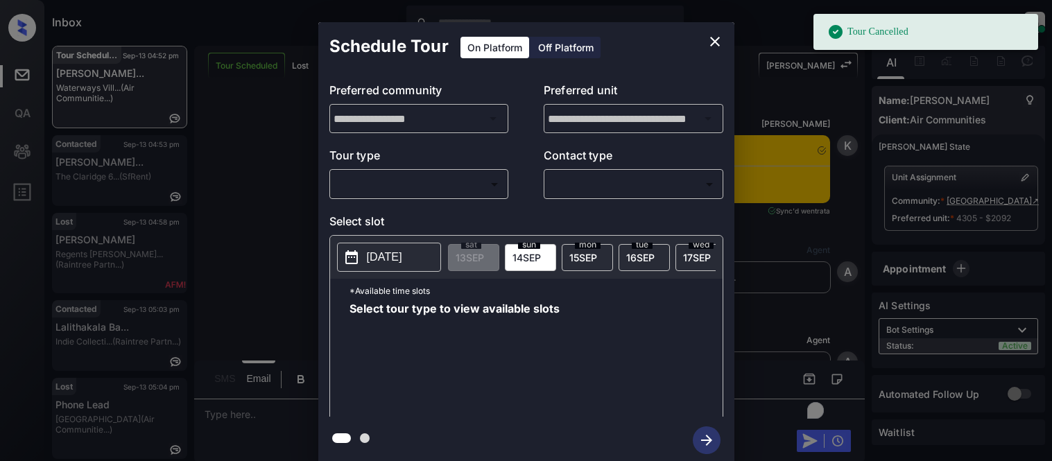
click at [377, 178] on body "Tour Cancelled Inbox Kristina Cataag Online Set yourself offline Set yourself o…" at bounding box center [526, 230] width 1052 height 461
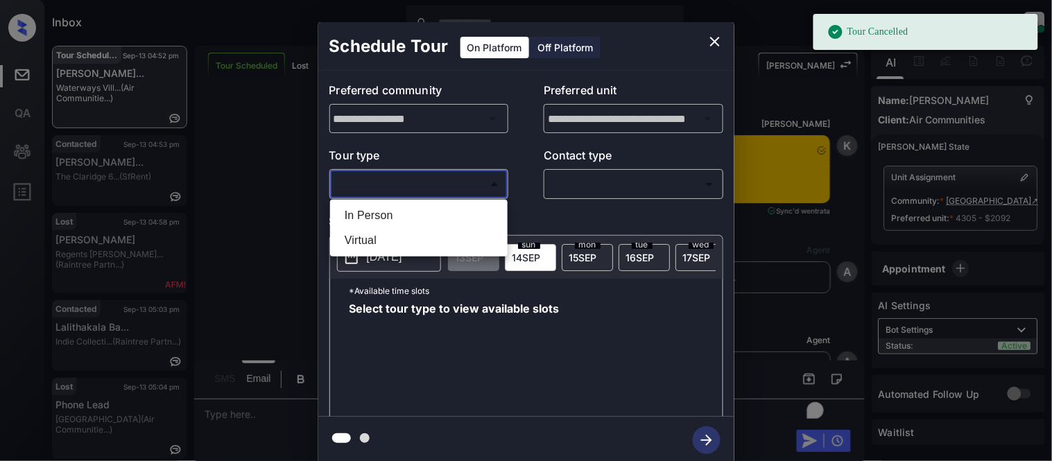
scroll to position [7694, 0]
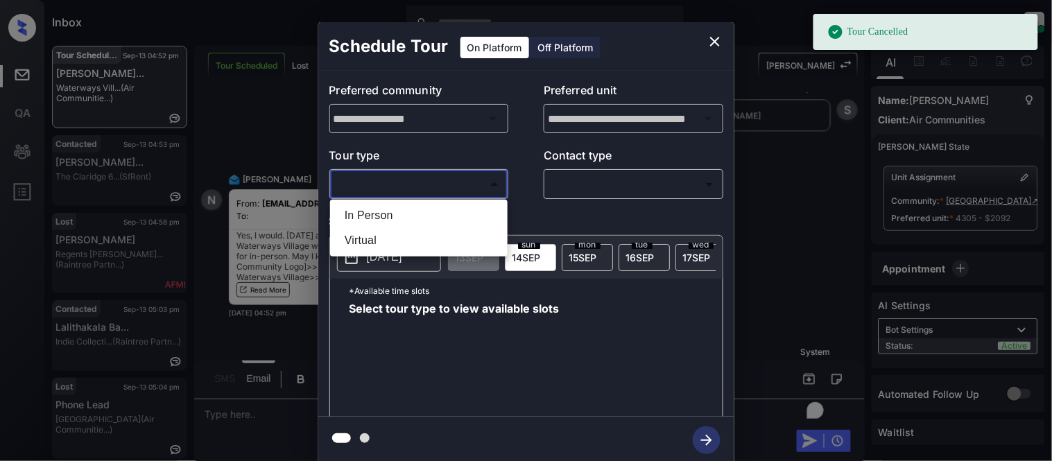
click at [377, 243] on li "Virtual" at bounding box center [419, 240] width 171 height 25
type input "*******"
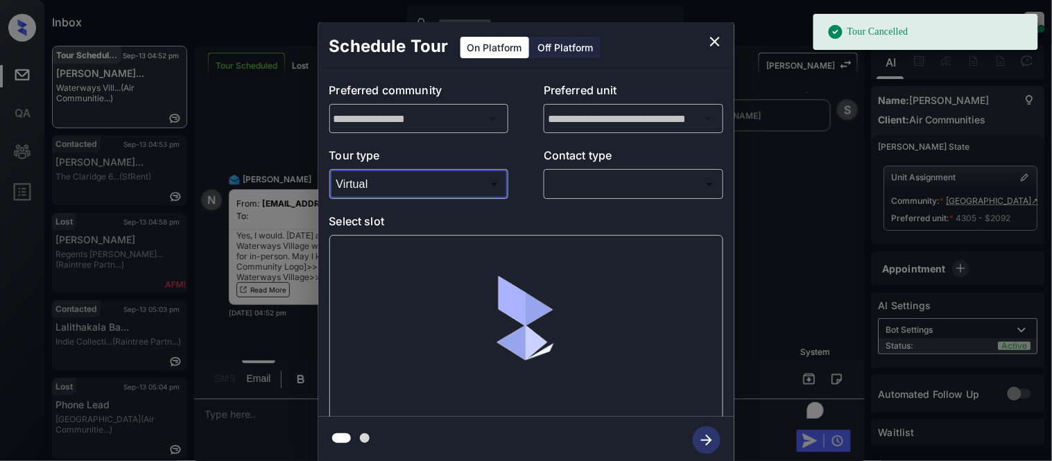
click at [602, 190] on body "Tour Cancelled Inbox Kristina Cataag Online Set yourself offline Set yourself o…" at bounding box center [526, 230] width 1052 height 461
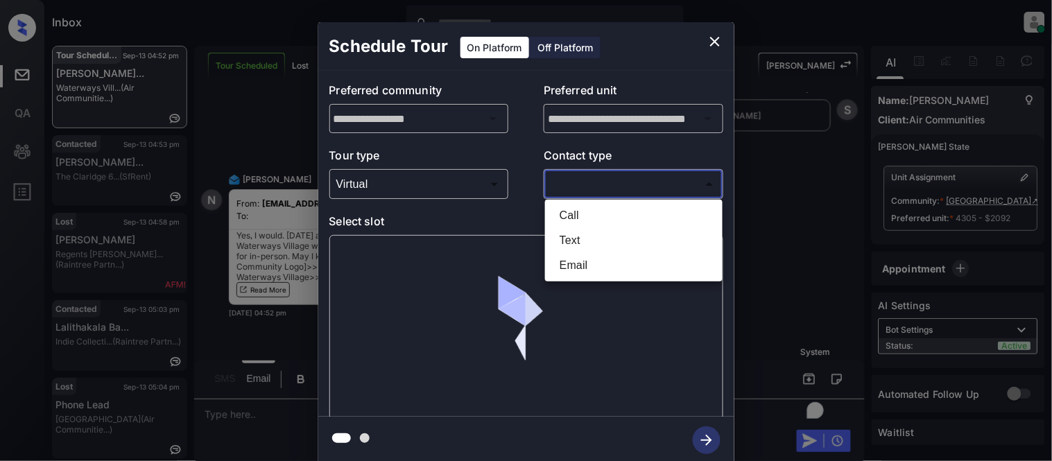
click at [580, 239] on li "Text" at bounding box center [634, 240] width 171 height 25
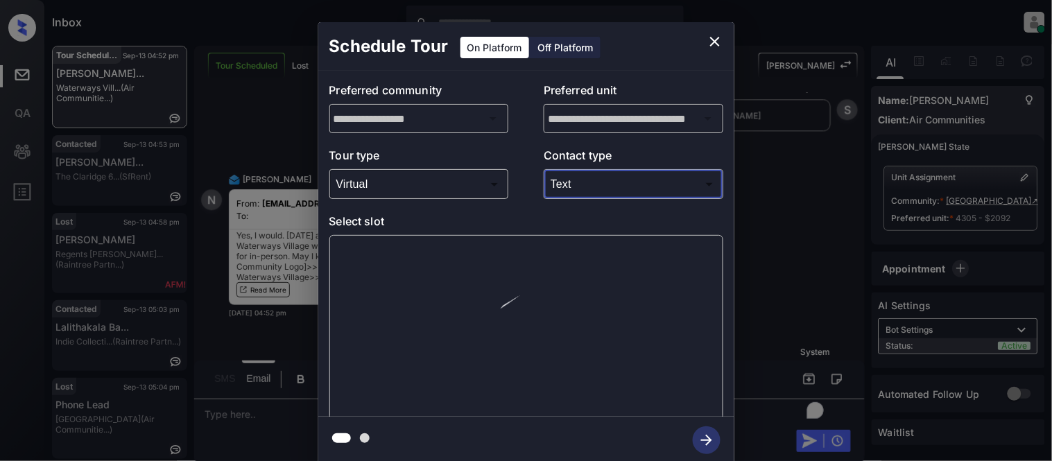
type input "****"
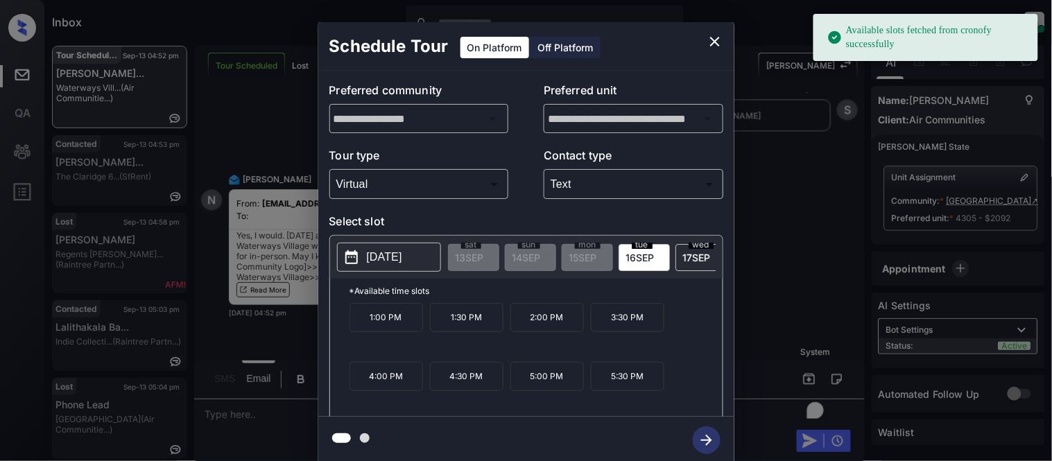
click at [402, 252] on p "2025-09-16" at bounding box center [384, 257] width 35 height 17
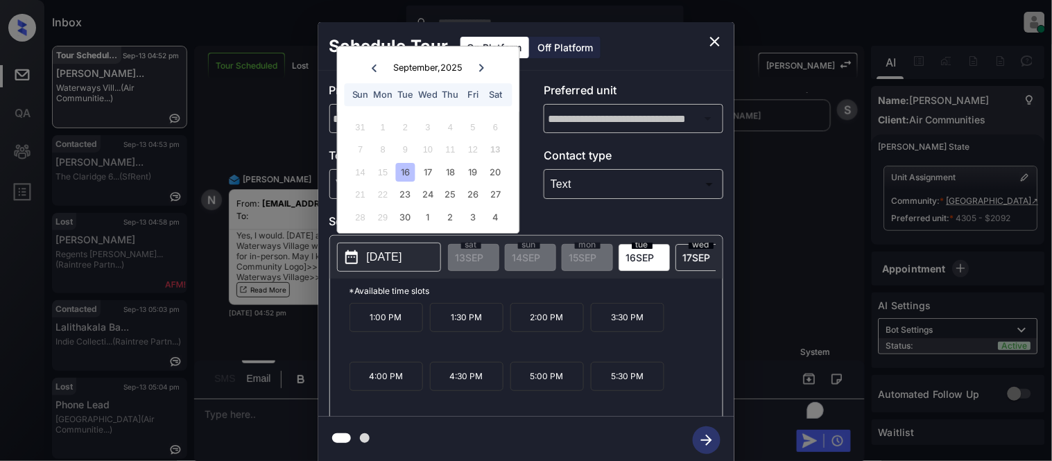
click at [414, 169] on div "16" at bounding box center [405, 172] width 19 height 19
click at [562, 389] on p "5:00 PM" at bounding box center [547, 376] width 74 height 29
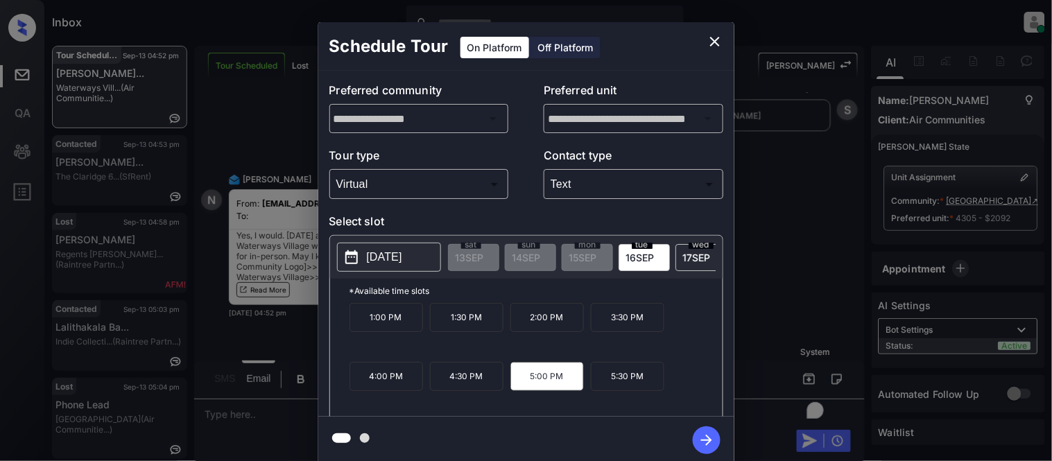
click at [710, 436] on icon "button" at bounding box center [707, 441] width 28 height 28
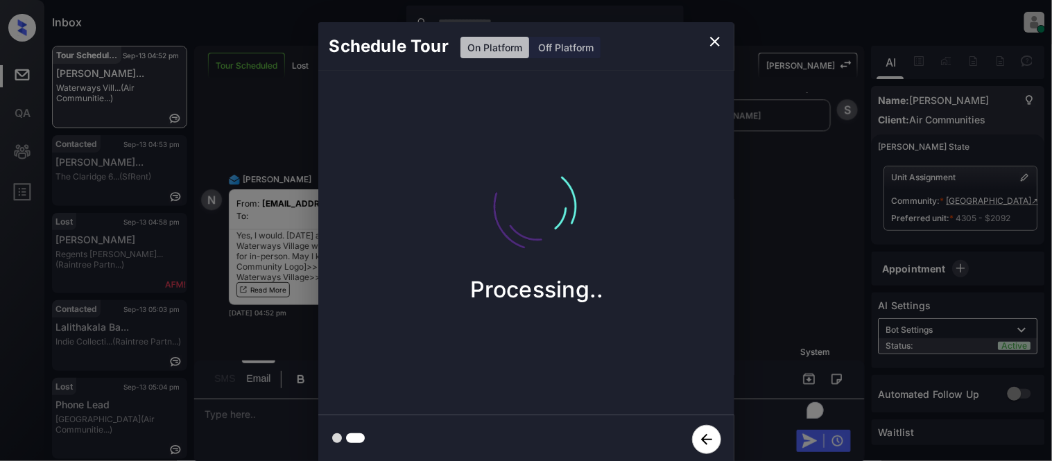
click at [765, 303] on div "Schedule Tour On Platform Off Platform Processing.." at bounding box center [526, 243] width 1052 height 486
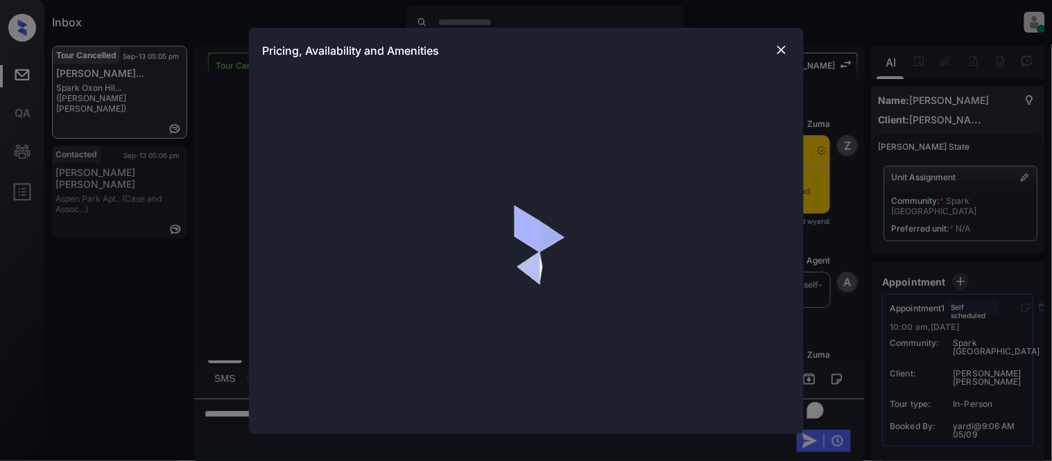
scroll to position [1929, 0]
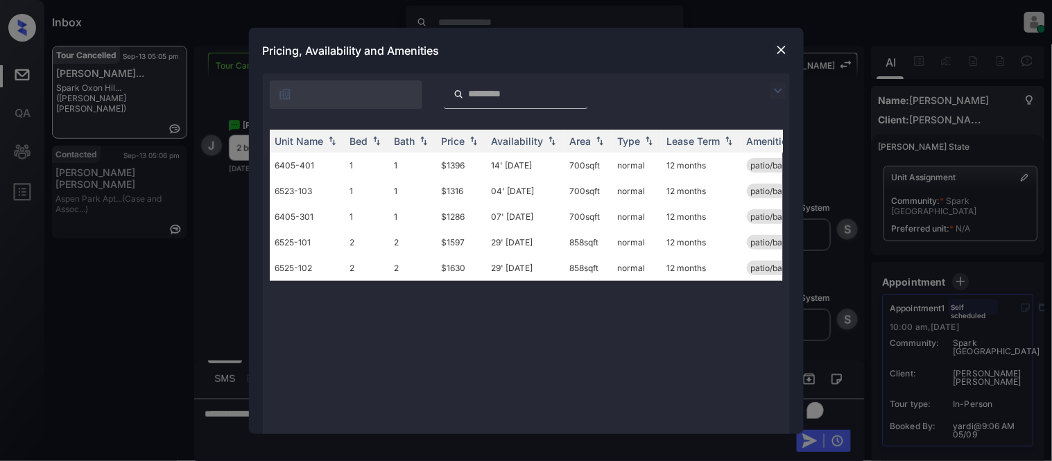
click at [782, 88] on img at bounding box center [778, 91] width 17 height 17
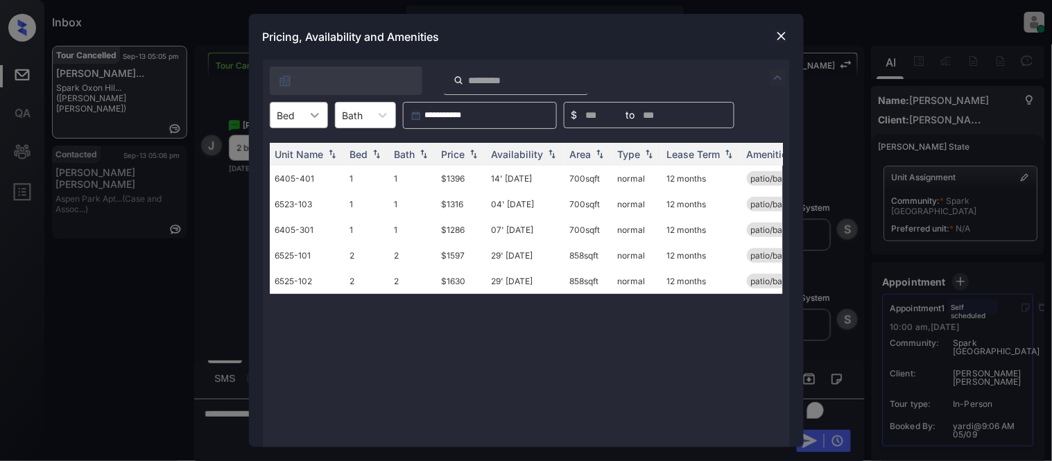
click at [311, 123] on div at bounding box center [314, 115] width 25 height 25
click at [306, 170] on div "2" at bounding box center [299, 174] width 58 height 25
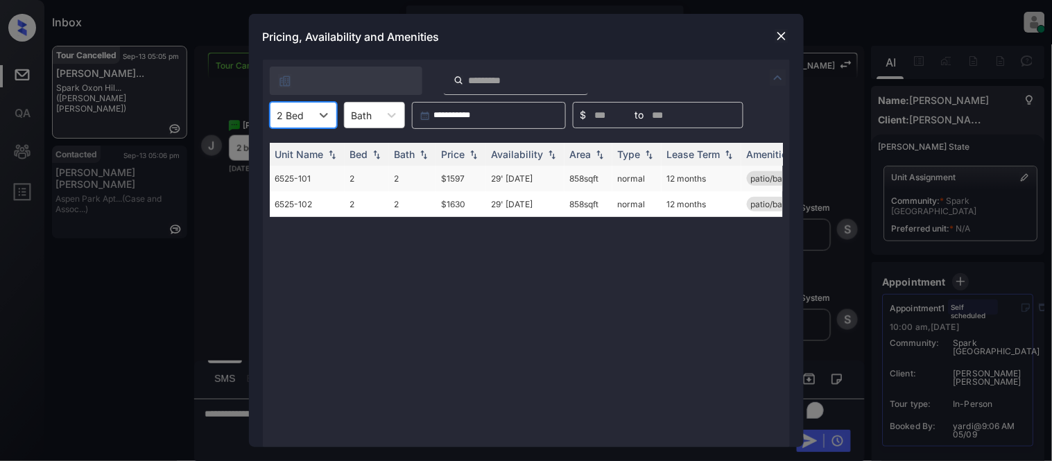
click at [504, 183] on td "29' [DATE]" at bounding box center [525, 179] width 78 height 26
click at [778, 35] on img at bounding box center [782, 36] width 14 height 14
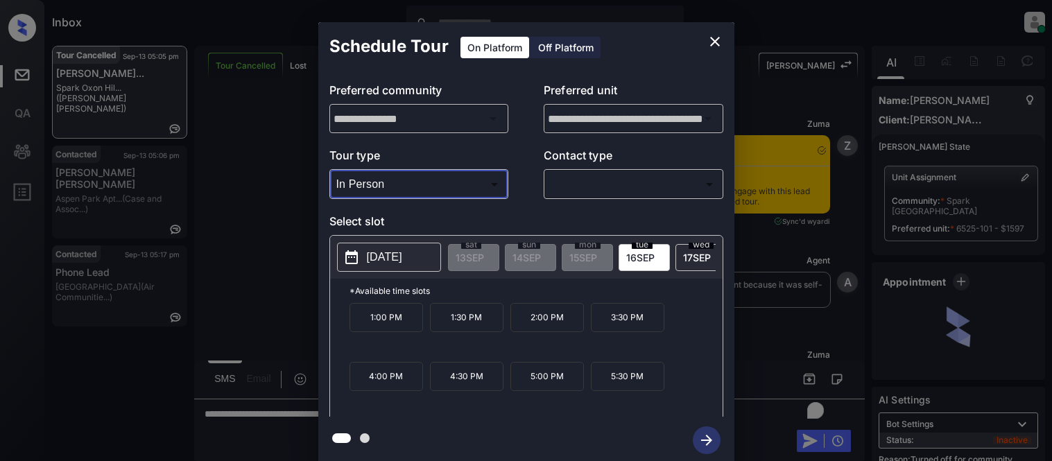
click at [601, 192] on div at bounding box center [526, 230] width 1052 height 461
click at [590, 187] on body "Inbox [PERSON_NAME] Cataag Online Set yourself offline Set yourself on break Pr…" at bounding box center [526, 230] width 1052 height 461
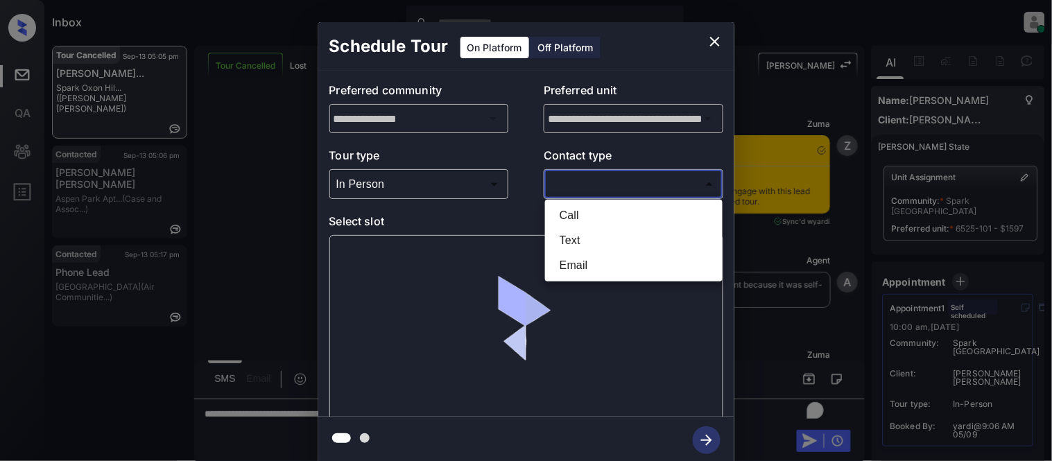
scroll to position [5342, 0]
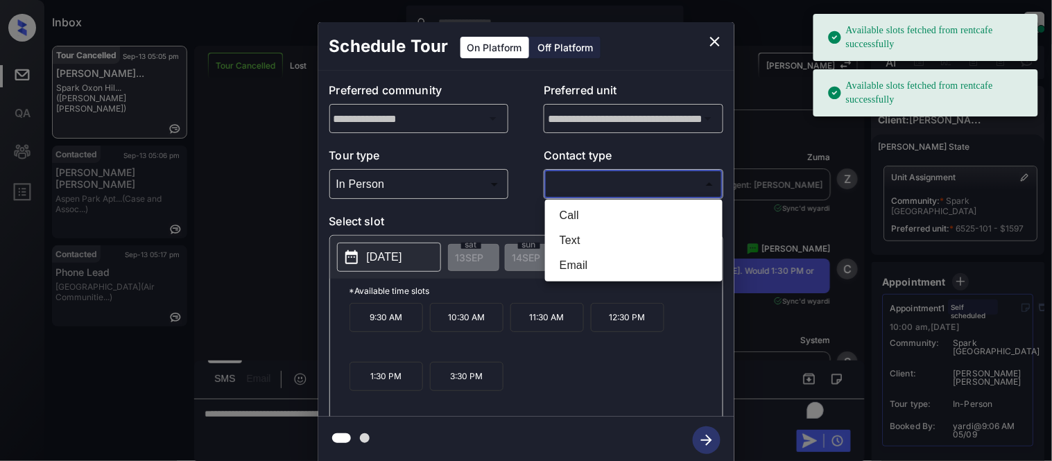
click at [590, 239] on li "Text" at bounding box center [634, 240] width 171 height 25
type input "****"
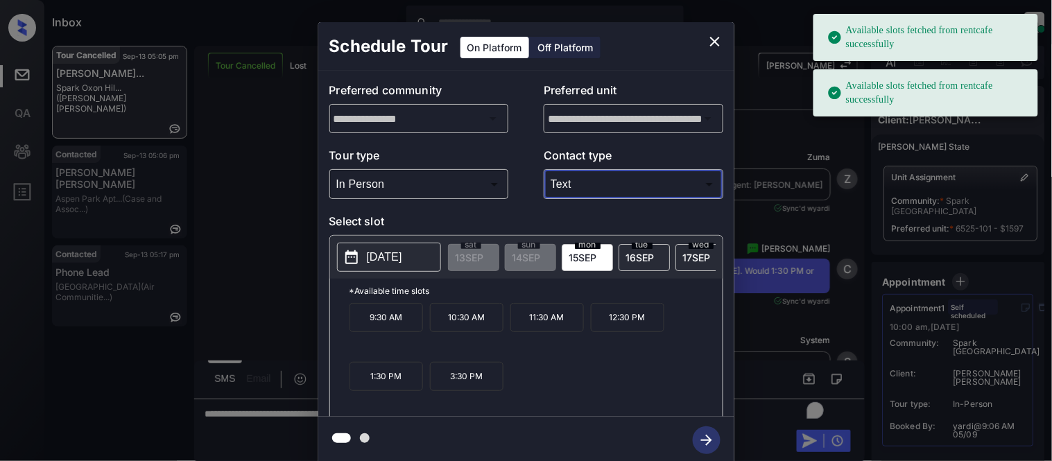
click at [391, 259] on p "[DATE]" at bounding box center [384, 257] width 35 height 17
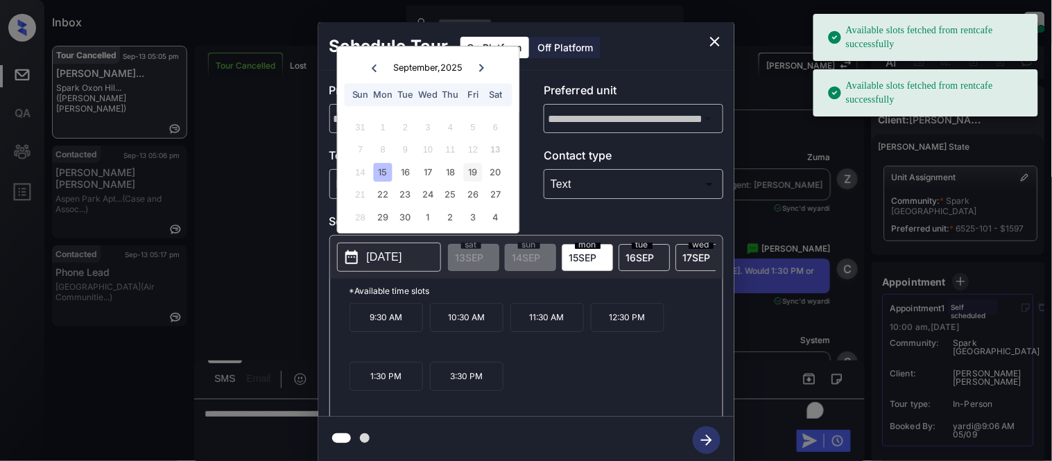
click at [480, 165] on div "19" at bounding box center [473, 172] width 19 height 19
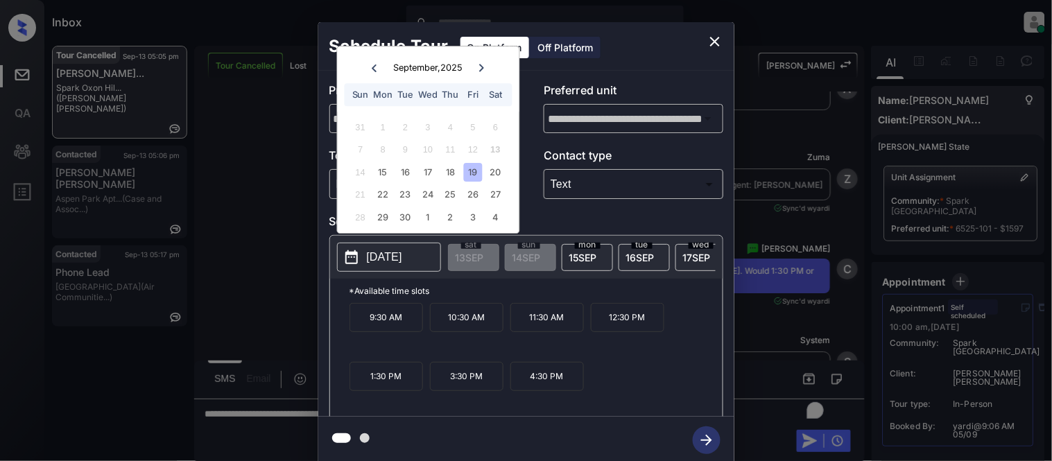
click at [479, 391] on p "3:30 PM" at bounding box center [467, 376] width 74 height 29
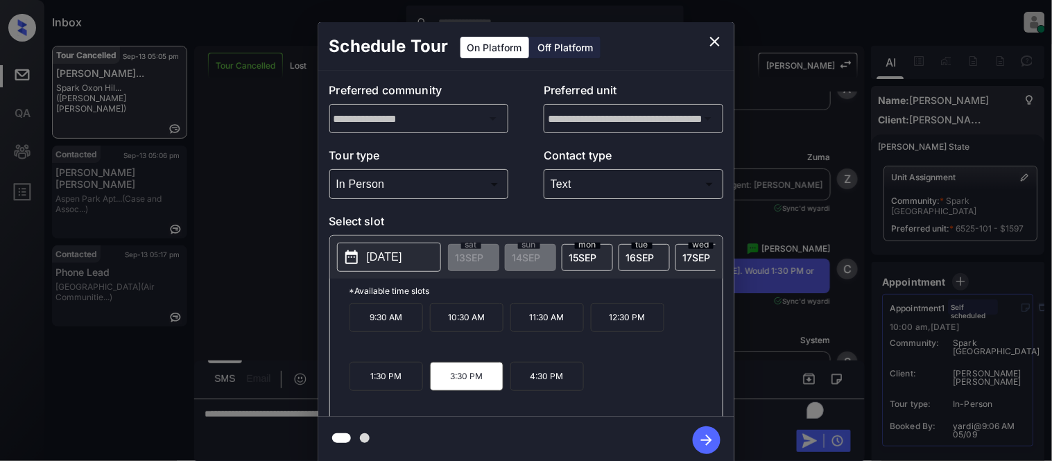
click at [705, 440] on icon "button" at bounding box center [706, 440] width 11 height 11
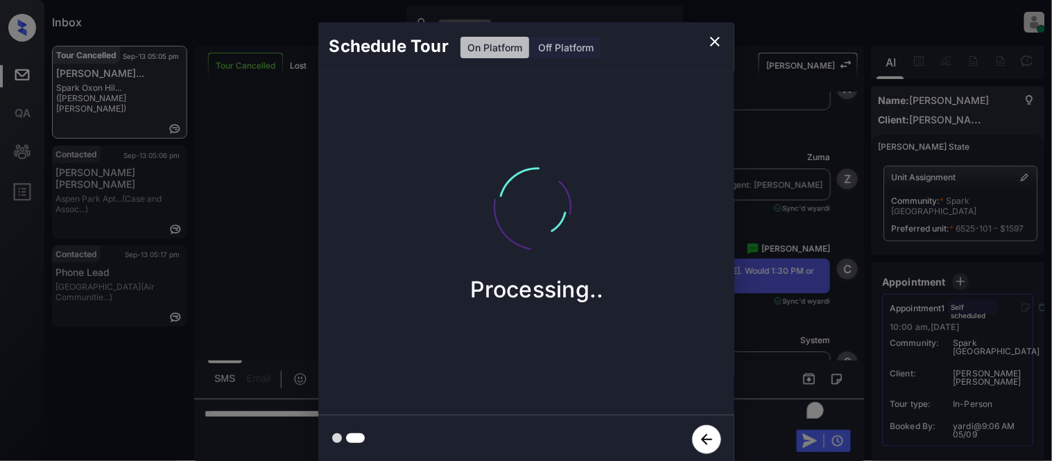
click at [822, 302] on div "Schedule Tour On Platform Off Platform Processing.." at bounding box center [526, 243] width 1052 height 486
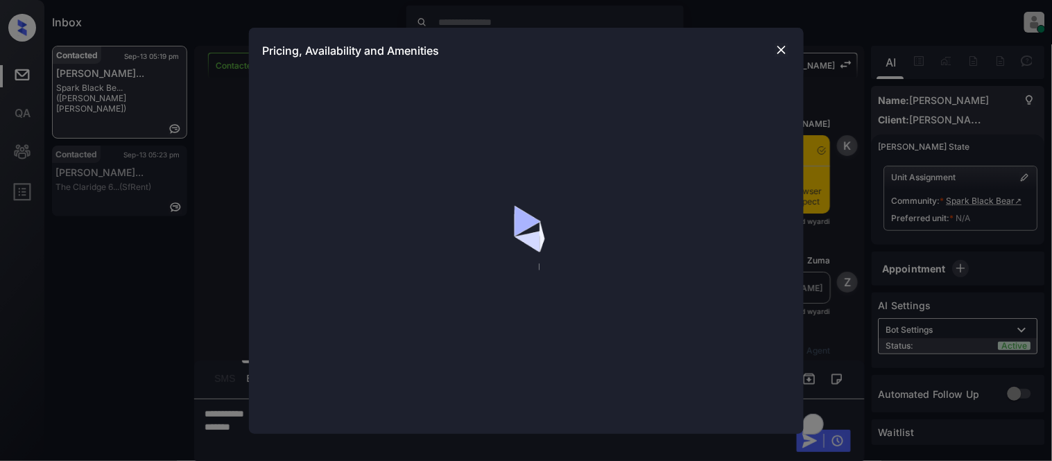
scroll to position [936, 0]
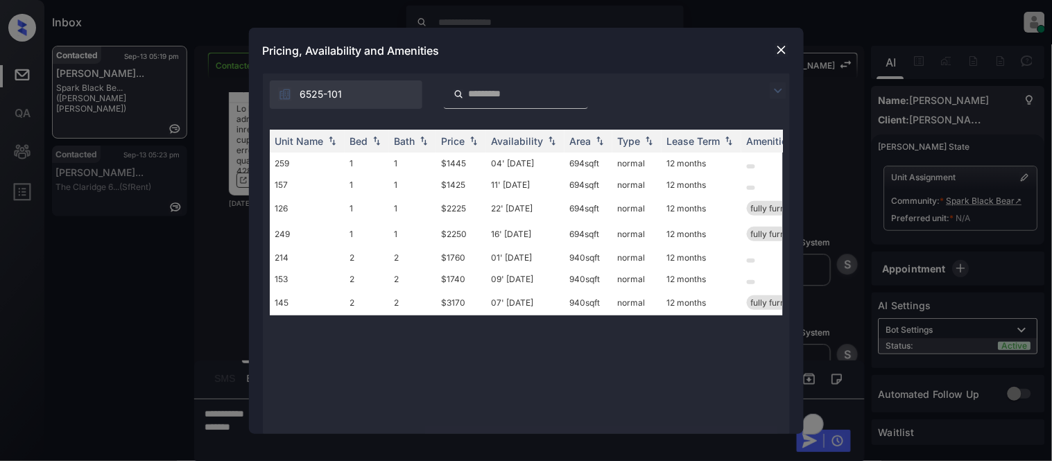
click at [777, 87] on img at bounding box center [778, 91] width 17 height 17
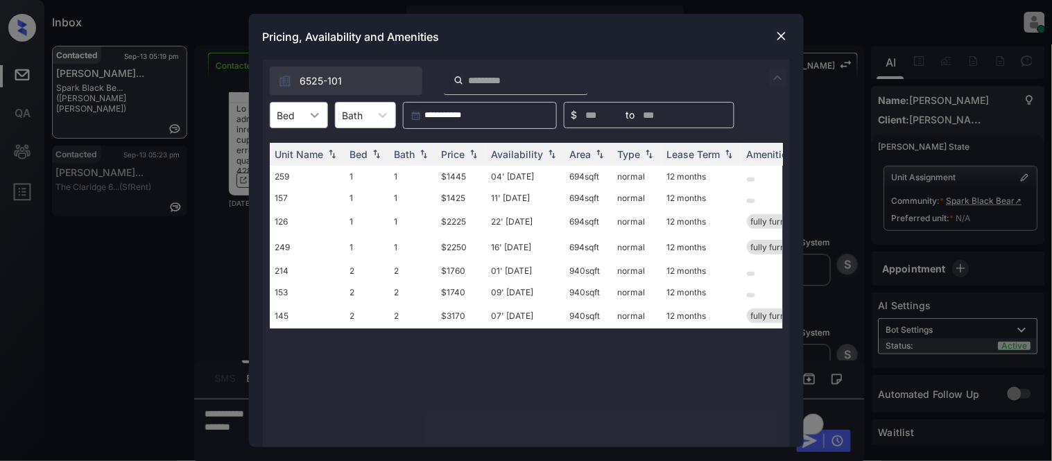
click at [302, 108] on div at bounding box center [314, 115] width 25 height 25
click at [288, 177] on div "2" at bounding box center [299, 174] width 58 height 25
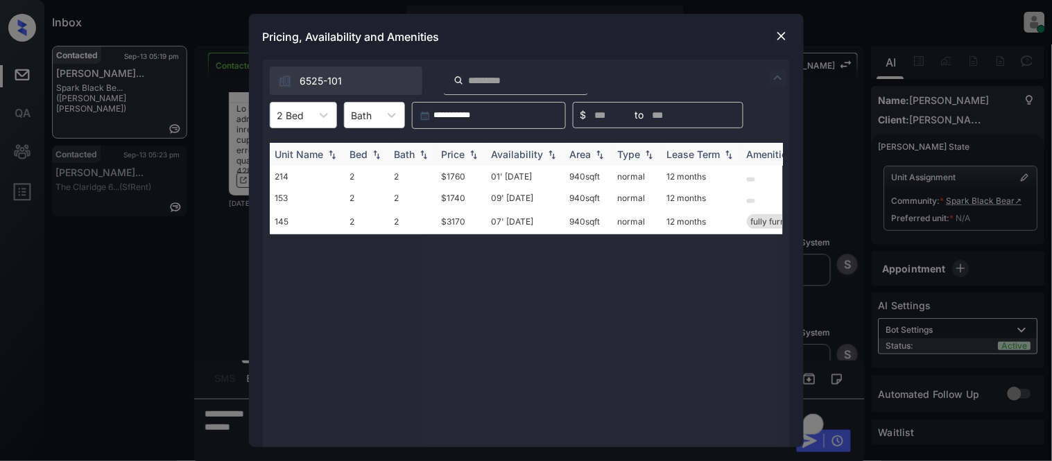
click at [470, 155] on img at bounding box center [474, 155] width 14 height 10
click at [470, 155] on img at bounding box center [474, 154] width 14 height 10
click at [458, 177] on td "$1740" at bounding box center [461, 177] width 50 height 22
click at [786, 35] on img at bounding box center [782, 36] width 14 height 14
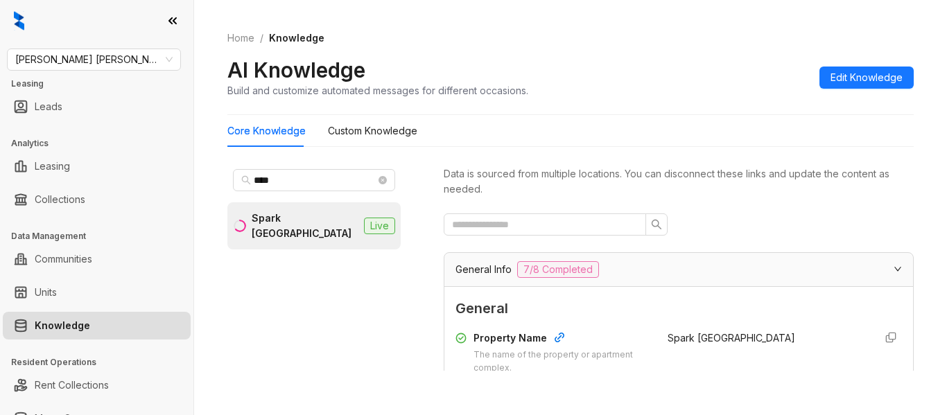
scroll to position [902, 0]
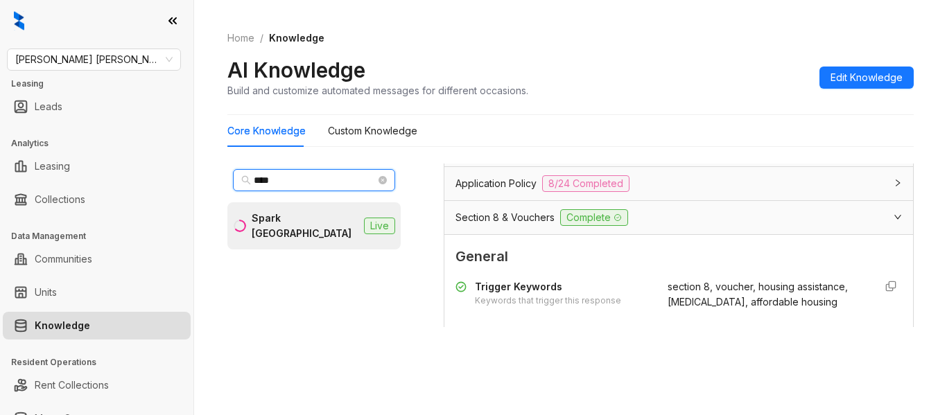
click at [282, 177] on input "****" at bounding box center [315, 180] width 122 height 15
drag, startPoint x: 282, startPoint y: 180, endPoint x: 189, endPoint y: 167, distance: 94.5
click at [194, 169] on div "Gates [PERSON_NAME] Leasing Leads Analytics Leasing Collections Data Management…" at bounding box center [473, 207] width 947 height 415
type input "*****"
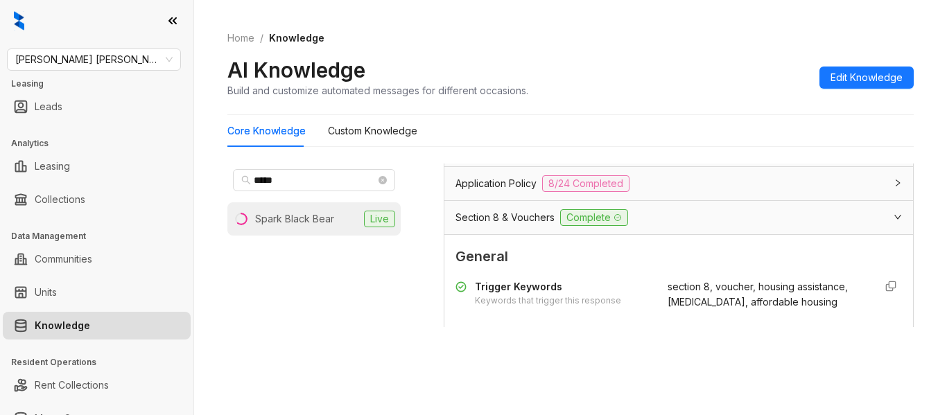
click at [293, 218] on div "Spark Black Bear" at bounding box center [294, 219] width 79 height 15
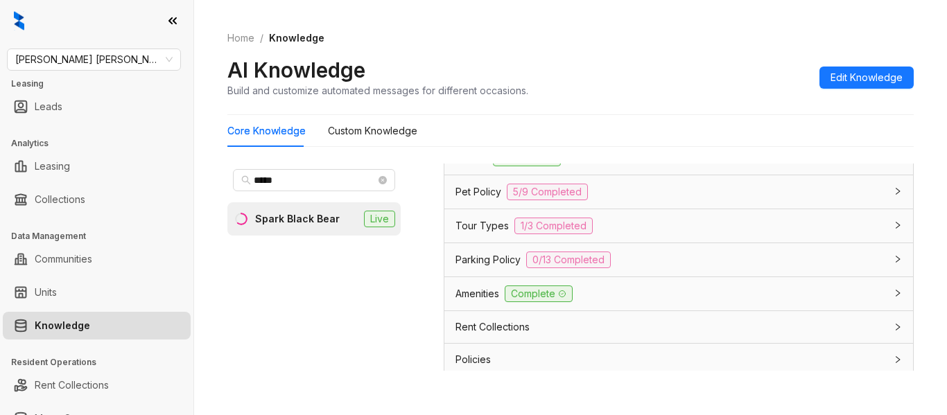
scroll to position [1040, 0]
click at [467, 198] on span "Pet Policy" at bounding box center [479, 190] width 46 height 15
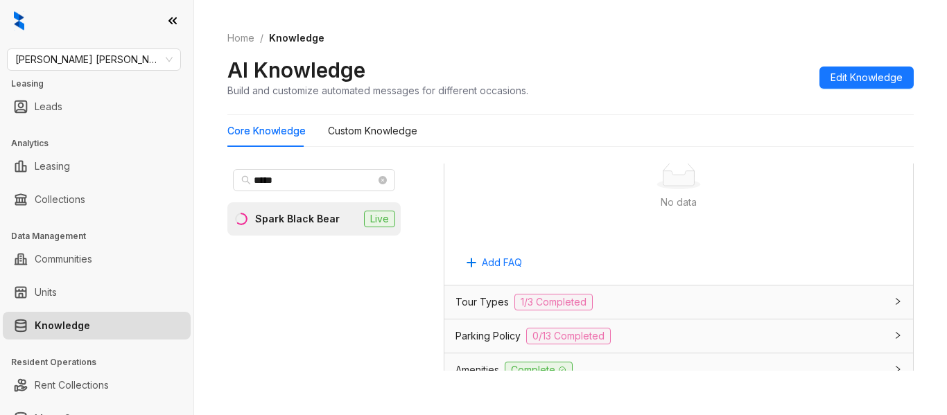
scroll to position [1940, 0]
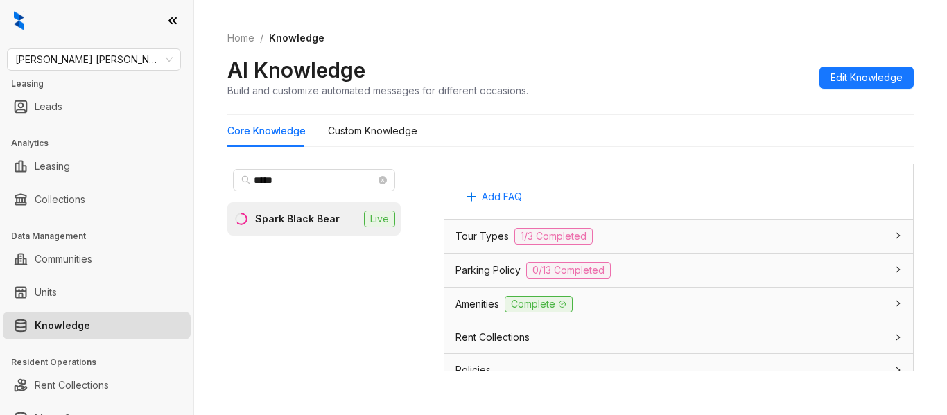
click at [485, 363] on span "Policies" at bounding box center [473, 370] width 35 height 15
click at [478, 288] on div "Amenities Complete" at bounding box center [679, 304] width 469 height 33
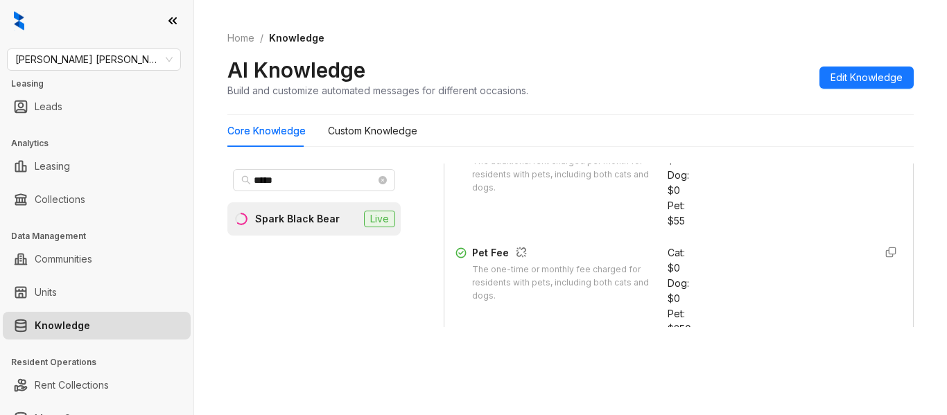
scroll to position [1468, 0]
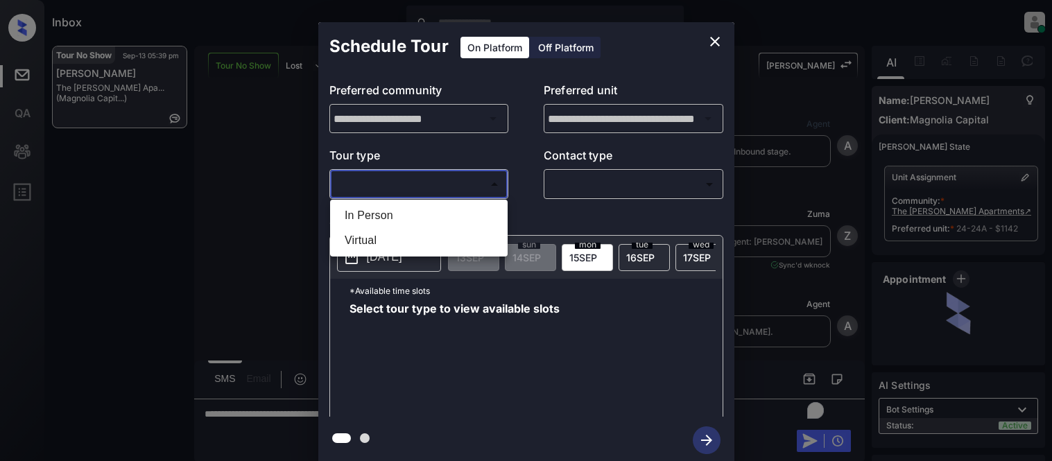
click at [371, 201] on ul "In Person Virtual" at bounding box center [419, 228] width 178 height 57
click at [371, 215] on li "In Person" at bounding box center [419, 215] width 171 height 25
type input "********"
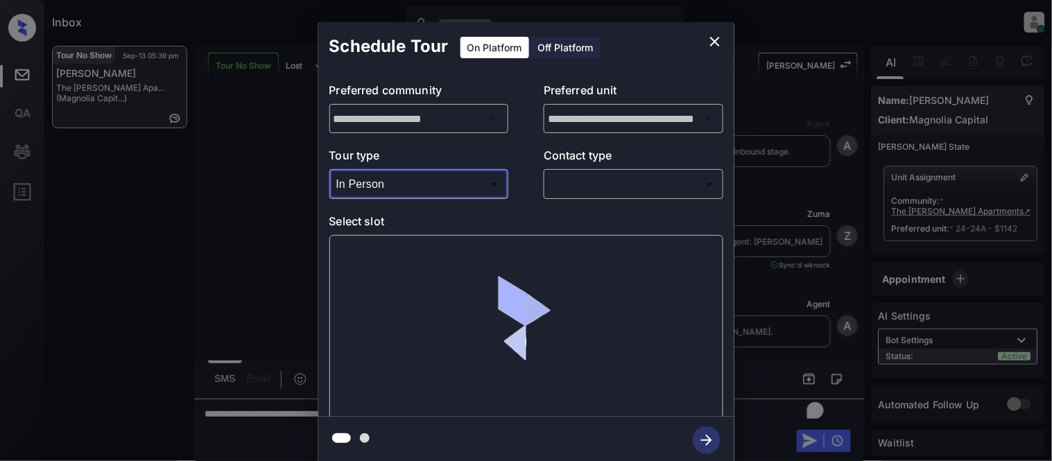
click at [621, 189] on body "Inbox [PERSON_NAME] Cataag Online Set yourself offline Set yourself on break Pr…" at bounding box center [526, 230] width 1052 height 461
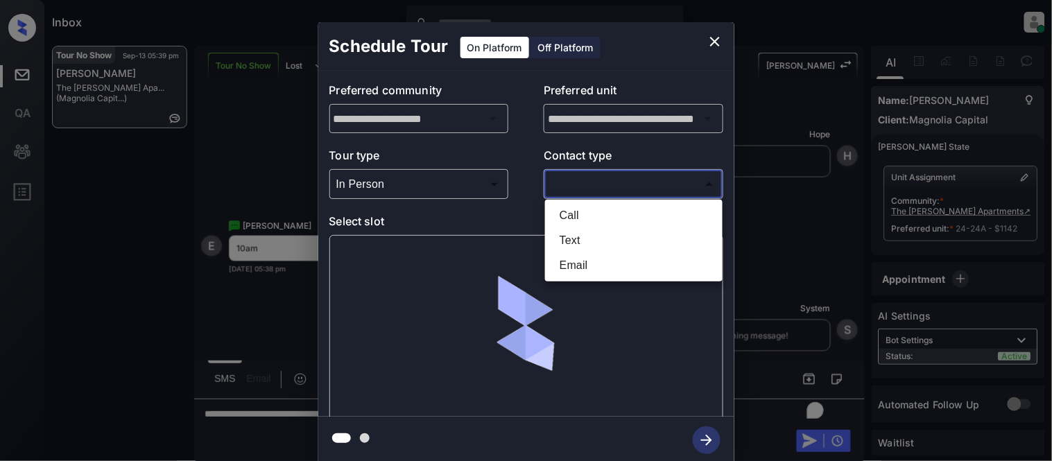
click at [590, 238] on li "Text" at bounding box center [634, 240] width 171 height 25
type input "****"
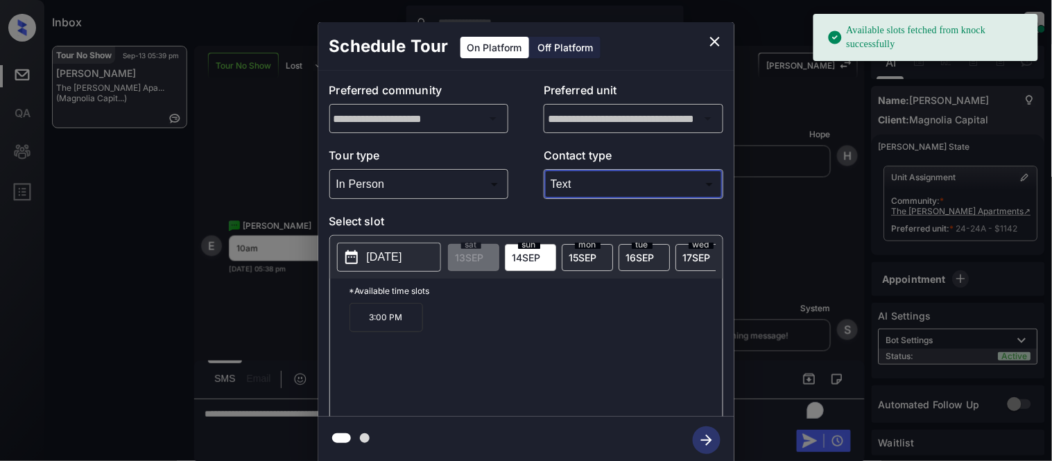
click at [585, 254] on span "[DATE]" at bounding box center [583, 258] width 28 height 12
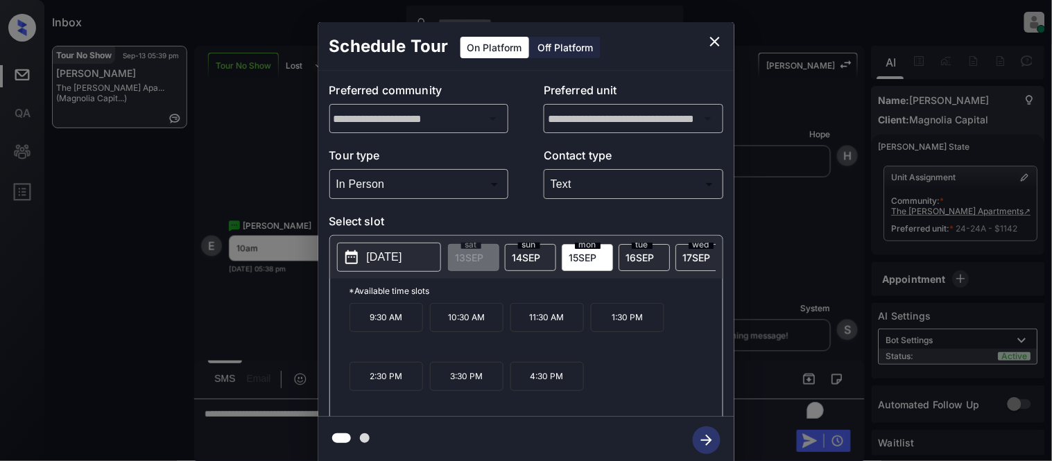
click at [476, 329] on p "10:30 AM" at bounding box center [467, 317] width 74 height 29
click at [718, 446] on icon "button" at bounding box center [707, 441] width 28 height 28
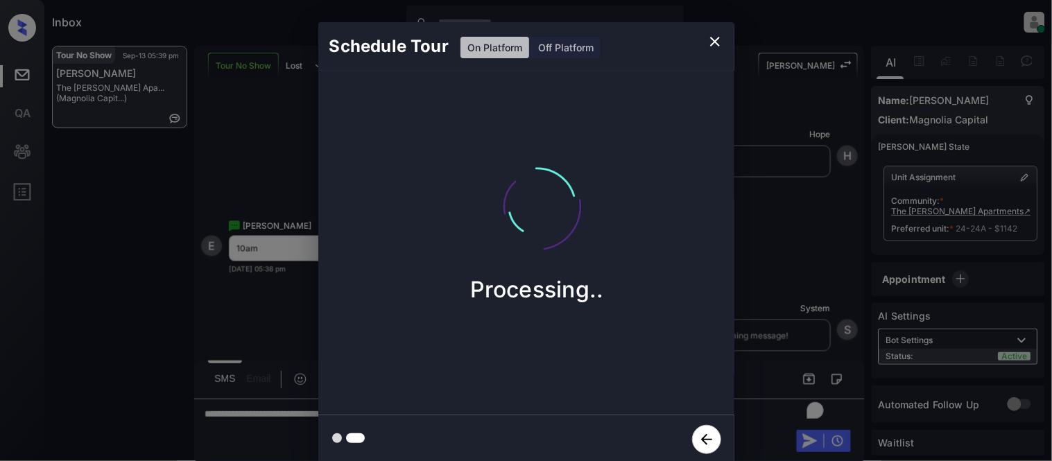
click at [788, 314] on div "Schedule Tour On Platform Off Platform Processing.." at bounding box center [526, 243] width 1052 height 486
